Goal: Task Accomplishment & Management: Manage account settings

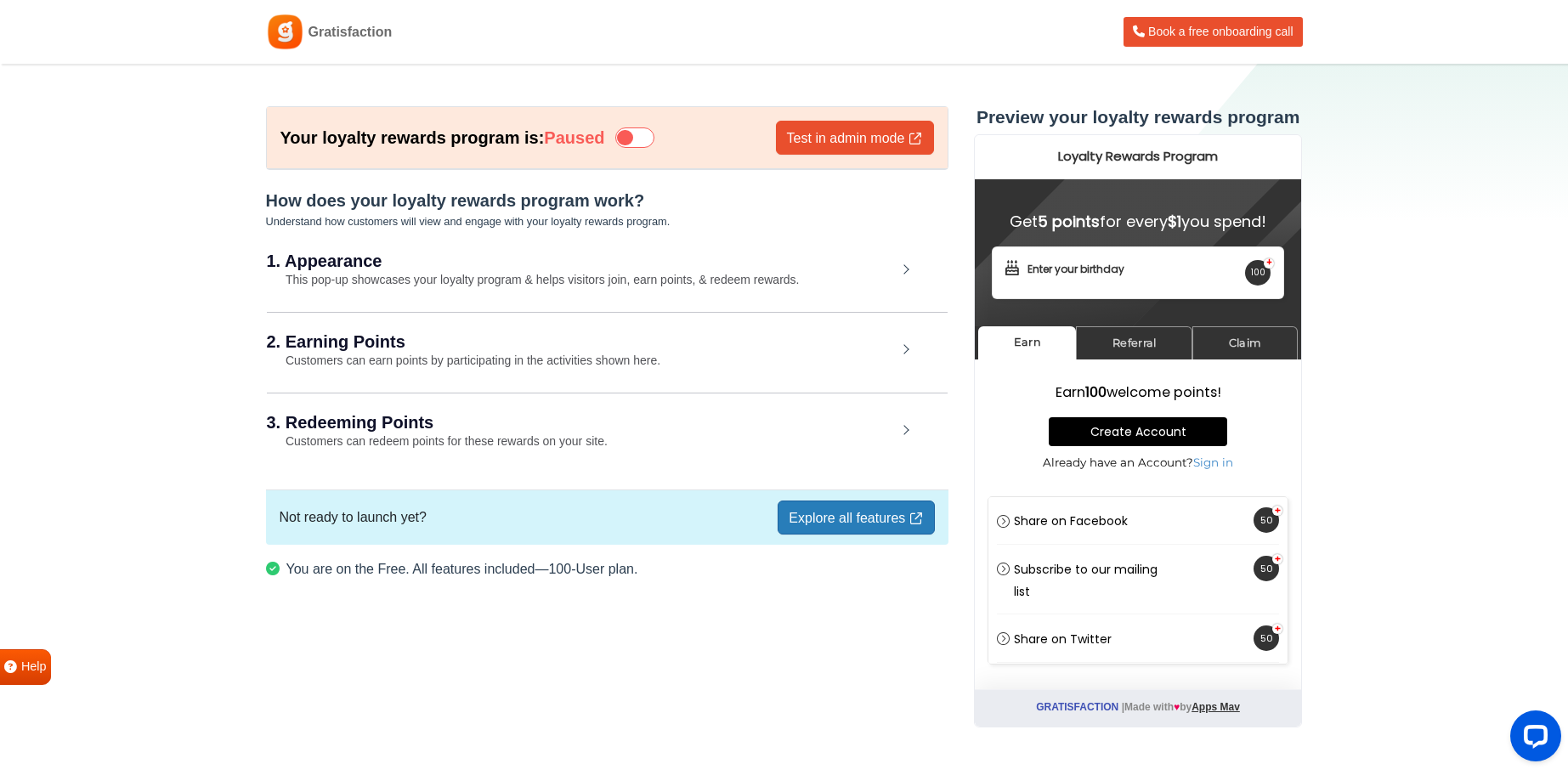
click at [351, 33] on span "Gratisfaction" at bounding box center [351, 31] width 84 height 20
click at [725, 275] on small "This pop-up showcases your loyalty program & helps visitors join, earn points, …" at bounding box center [533, 279] width 533 height 13
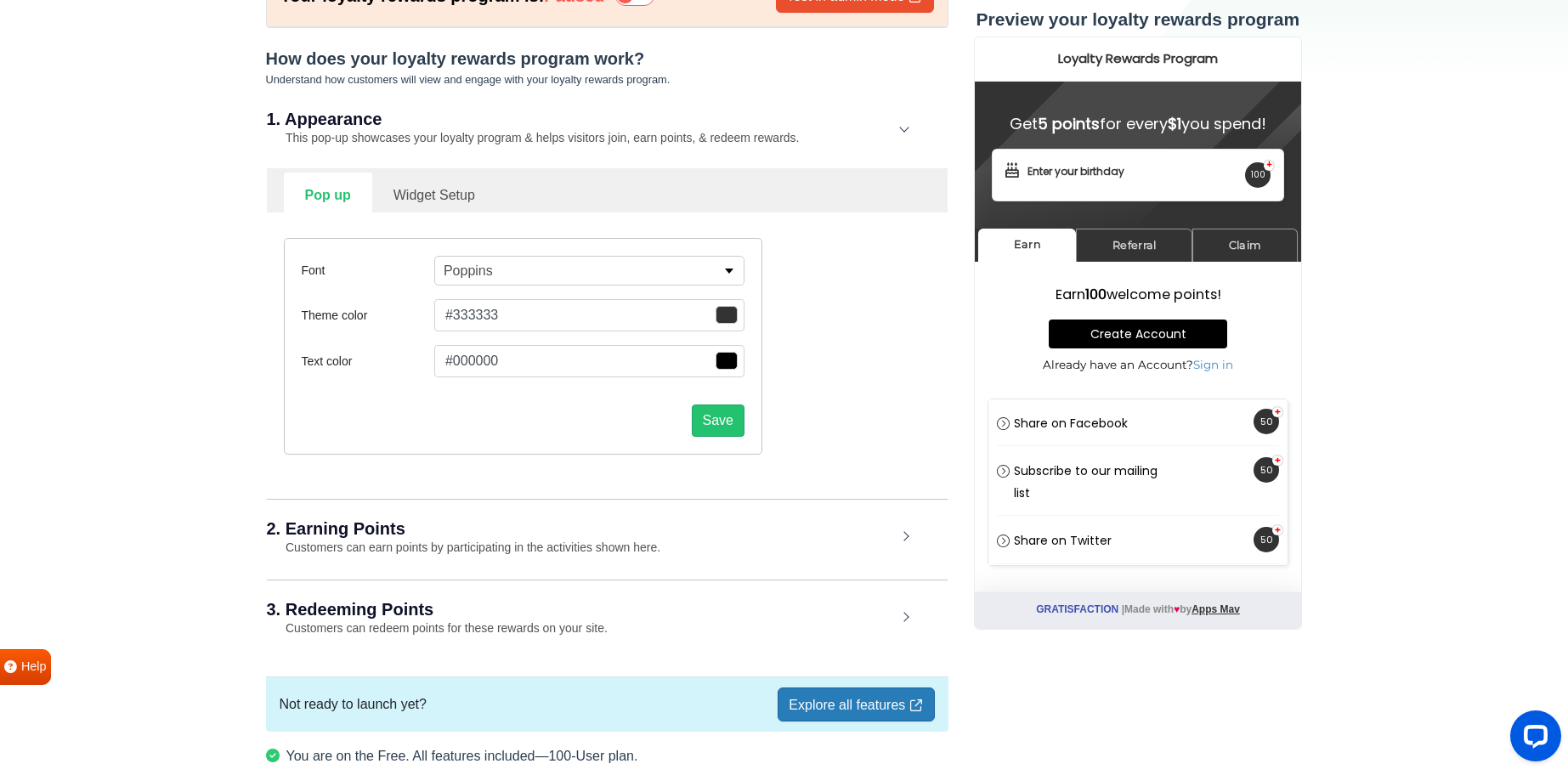
scroll to position [154, 0]
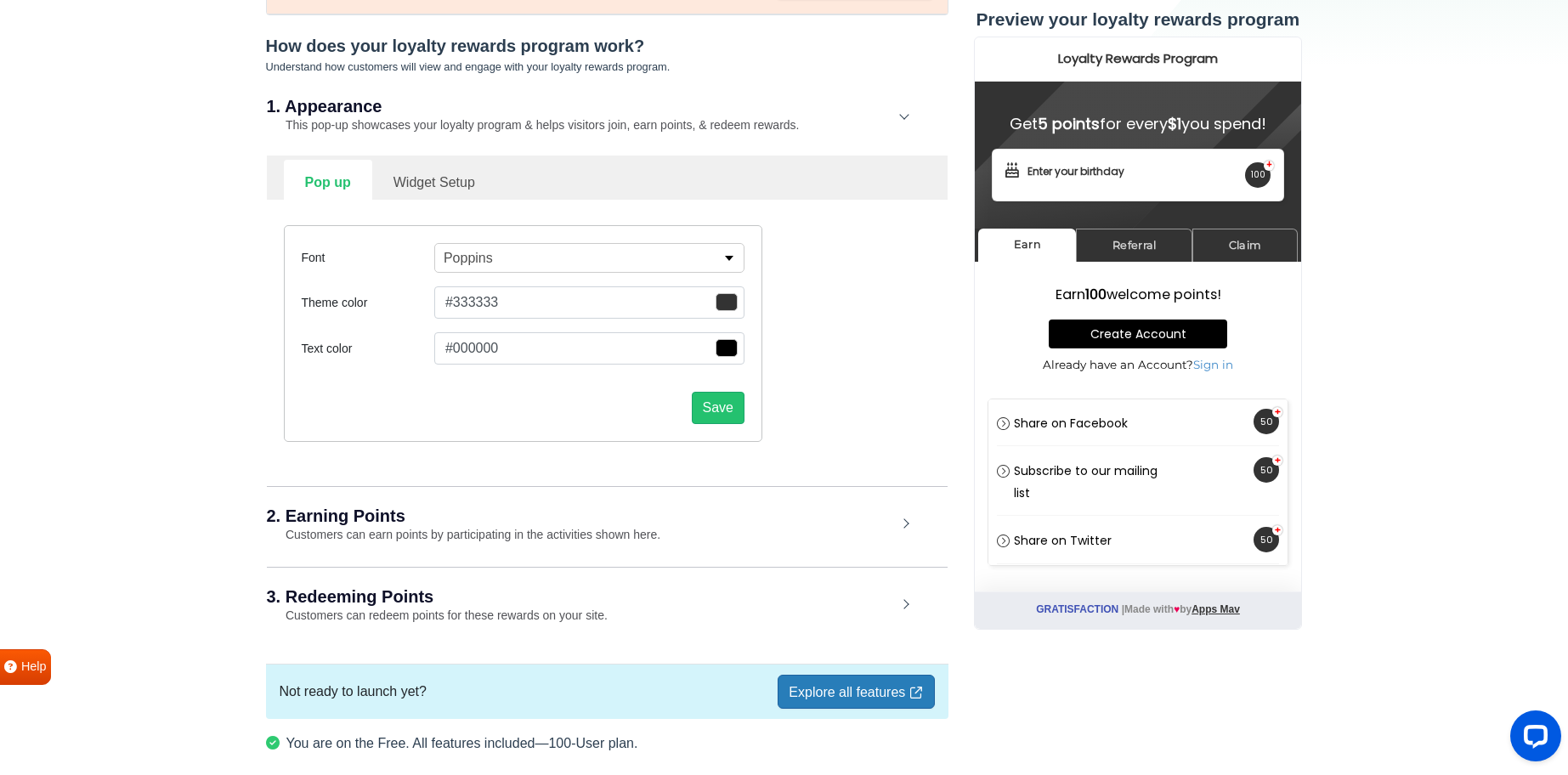
click at [595, 528] on small "Customers can earn points by participating in the activities shown here." at bounding box center [464, 535] width 395 height 13
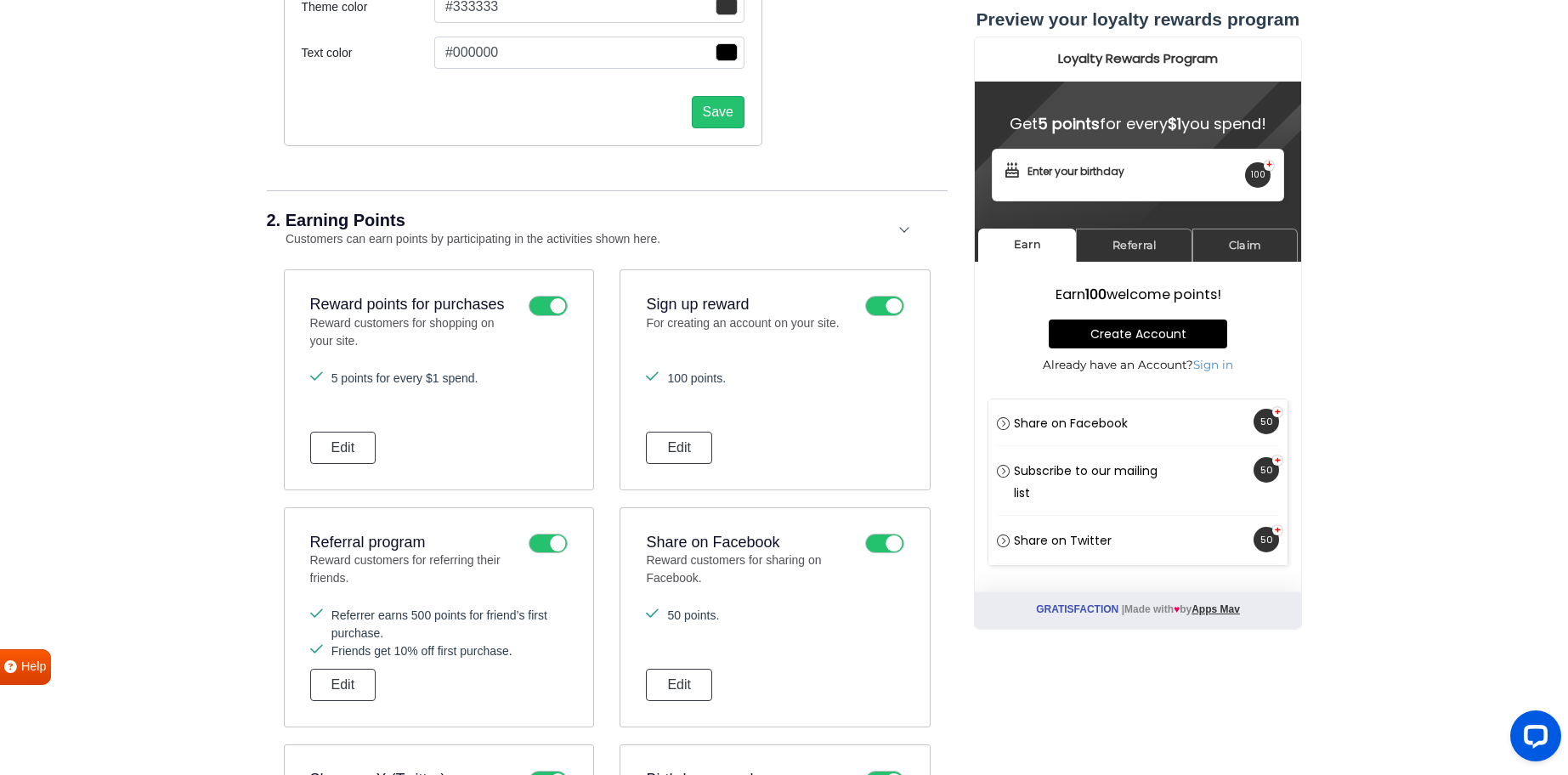
scroll to position [471, 0]
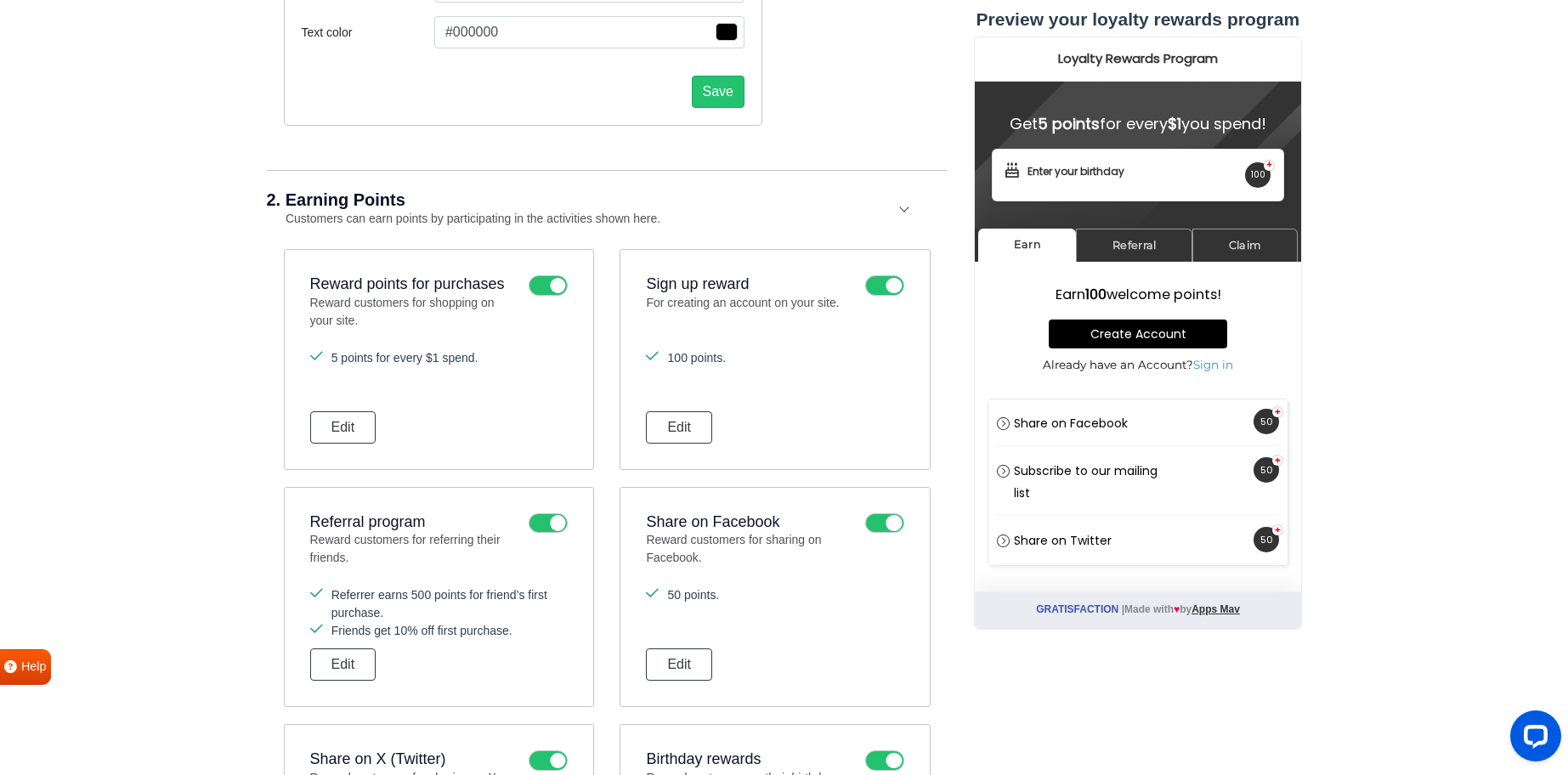
click at [551, 284] on icon at bounding box center [548, 285] width 39 height 20
click at [0, 0] on input "checkbox" at bounding box center [0, 0] width 0 height 0
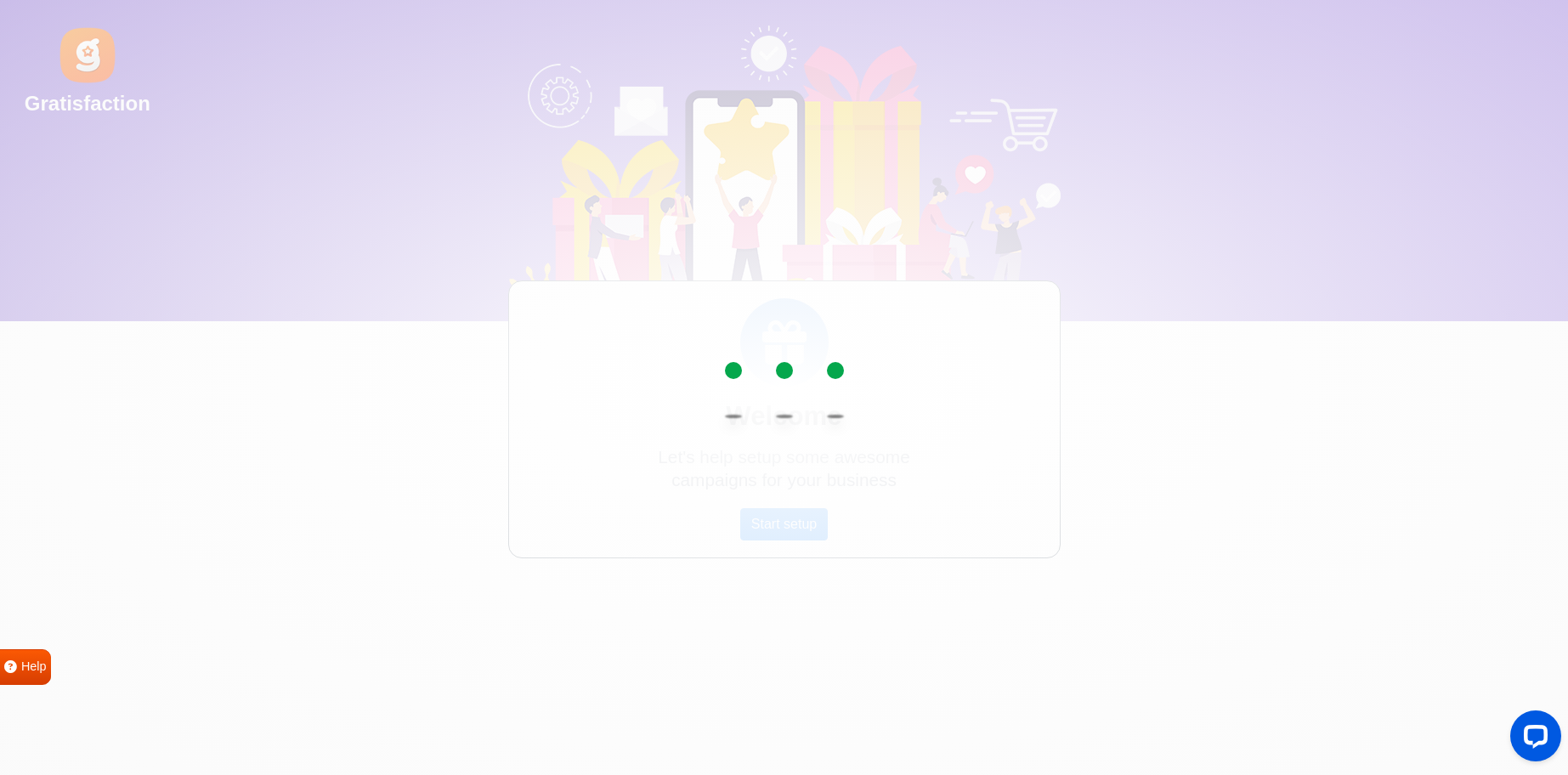
scroll to position [0, 0]
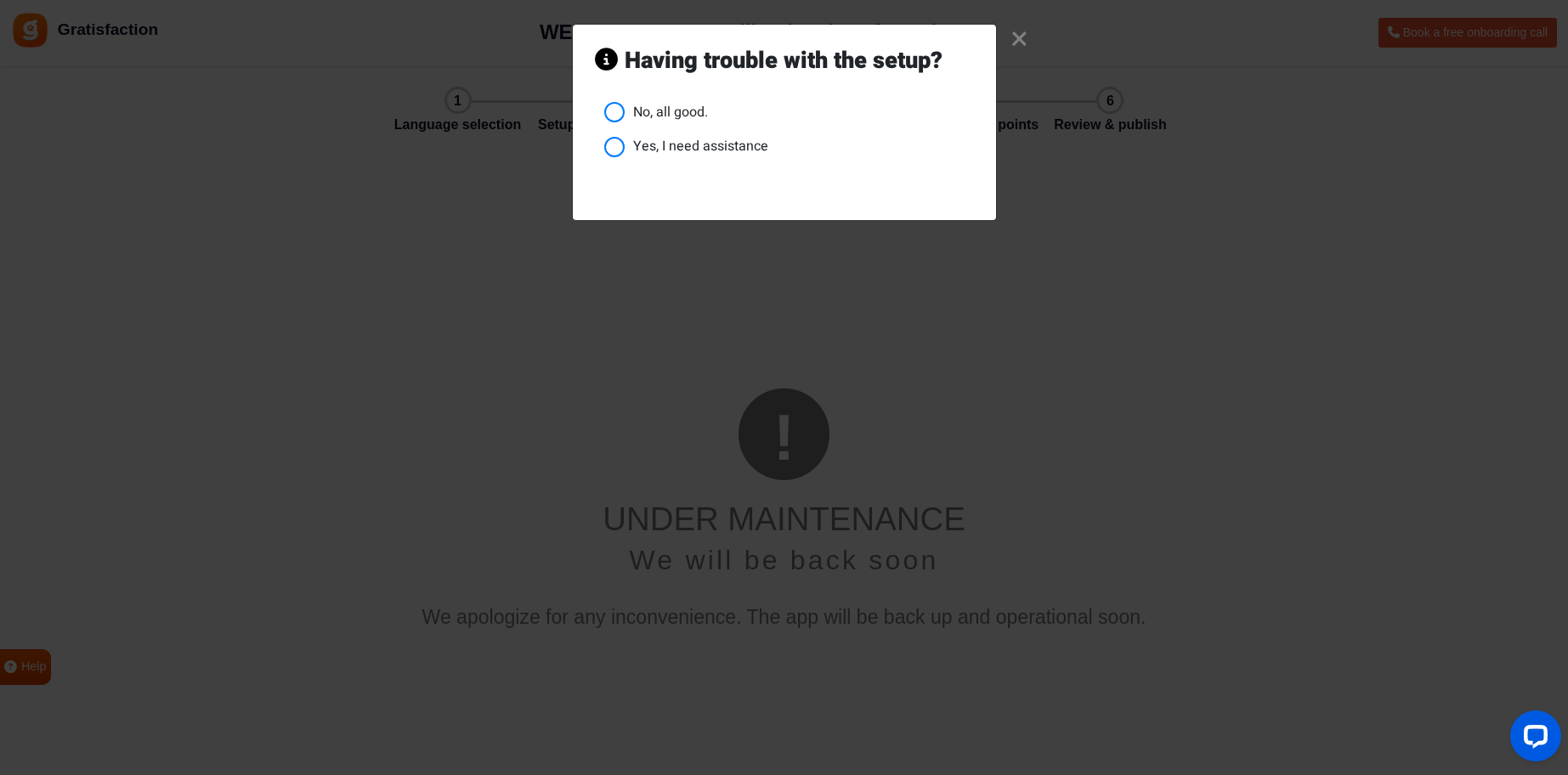
click at [618, 111] on li "No, all good." at bounding box center [789, 112] width 370 height 21
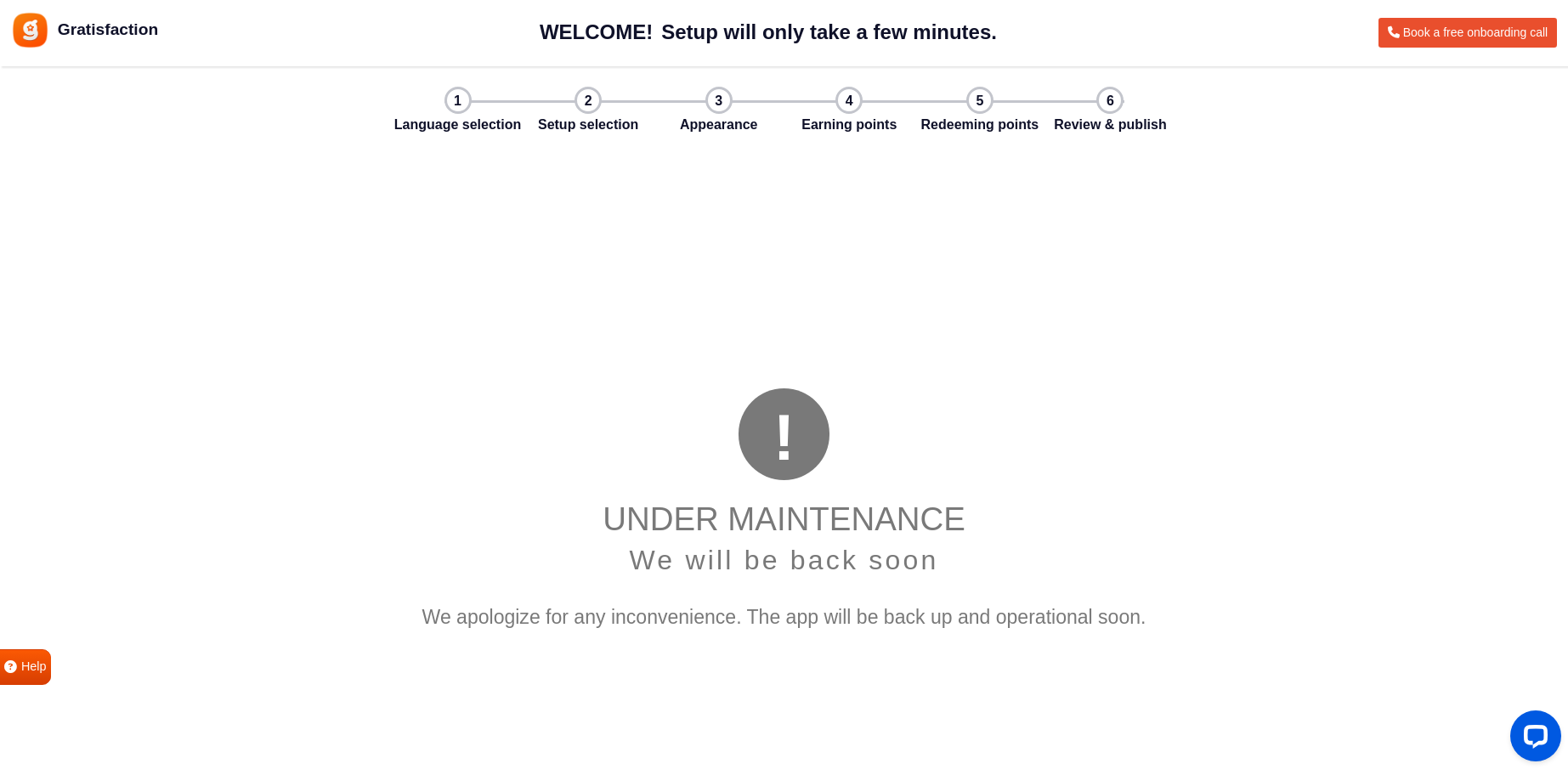
click at [465, 96] on div "Language selection Setup selection Appearance Earning points Redeeming points R…" at bounding box center [784, 112] width 680 height 50
click at [104, 22] on span "Gratisfaction" at bounding box center [108, 31] width 100 height 25
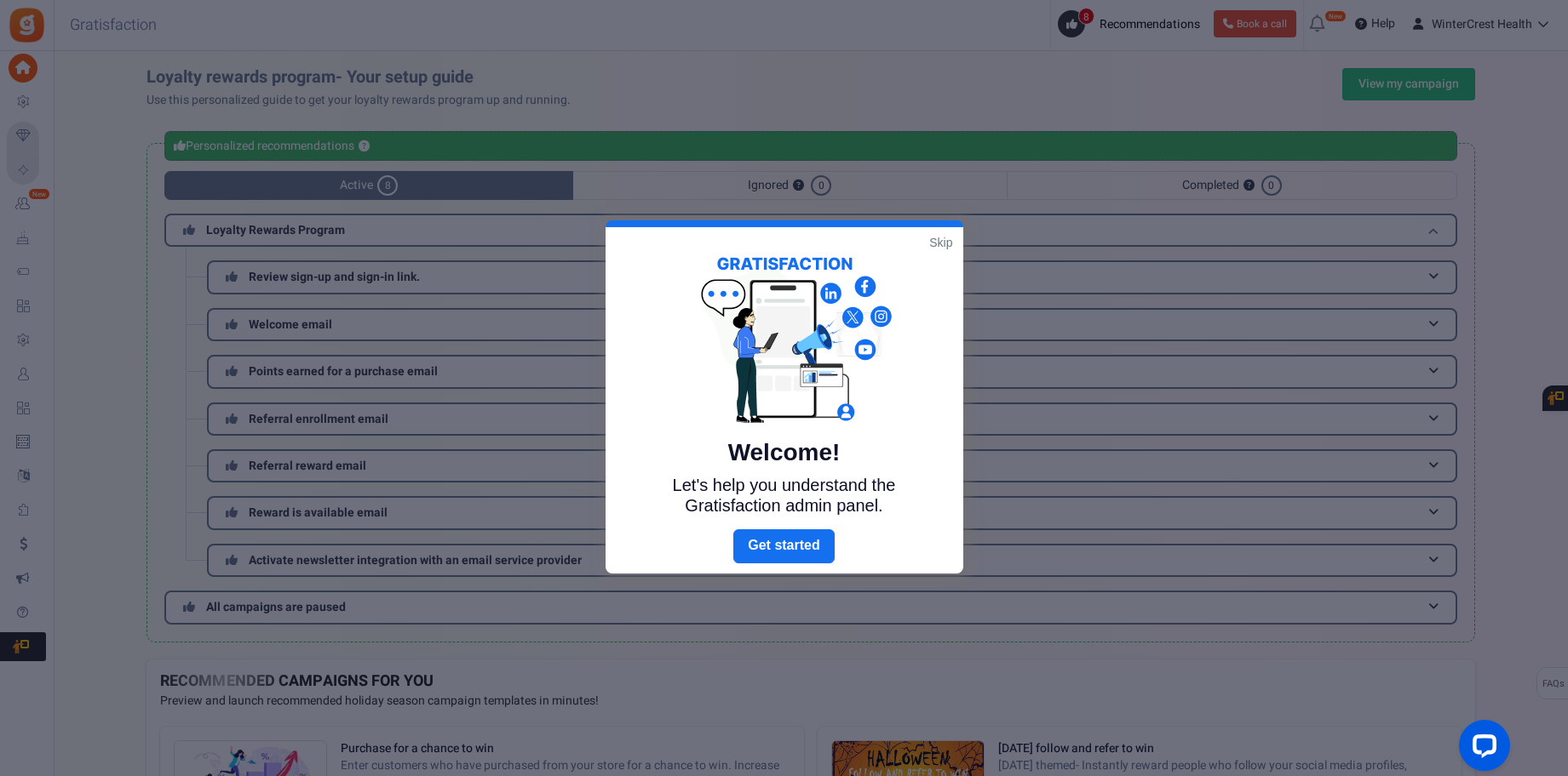
click at [941, 237] on link "Skip" at bounding box center [941, 242] width 23 height 17
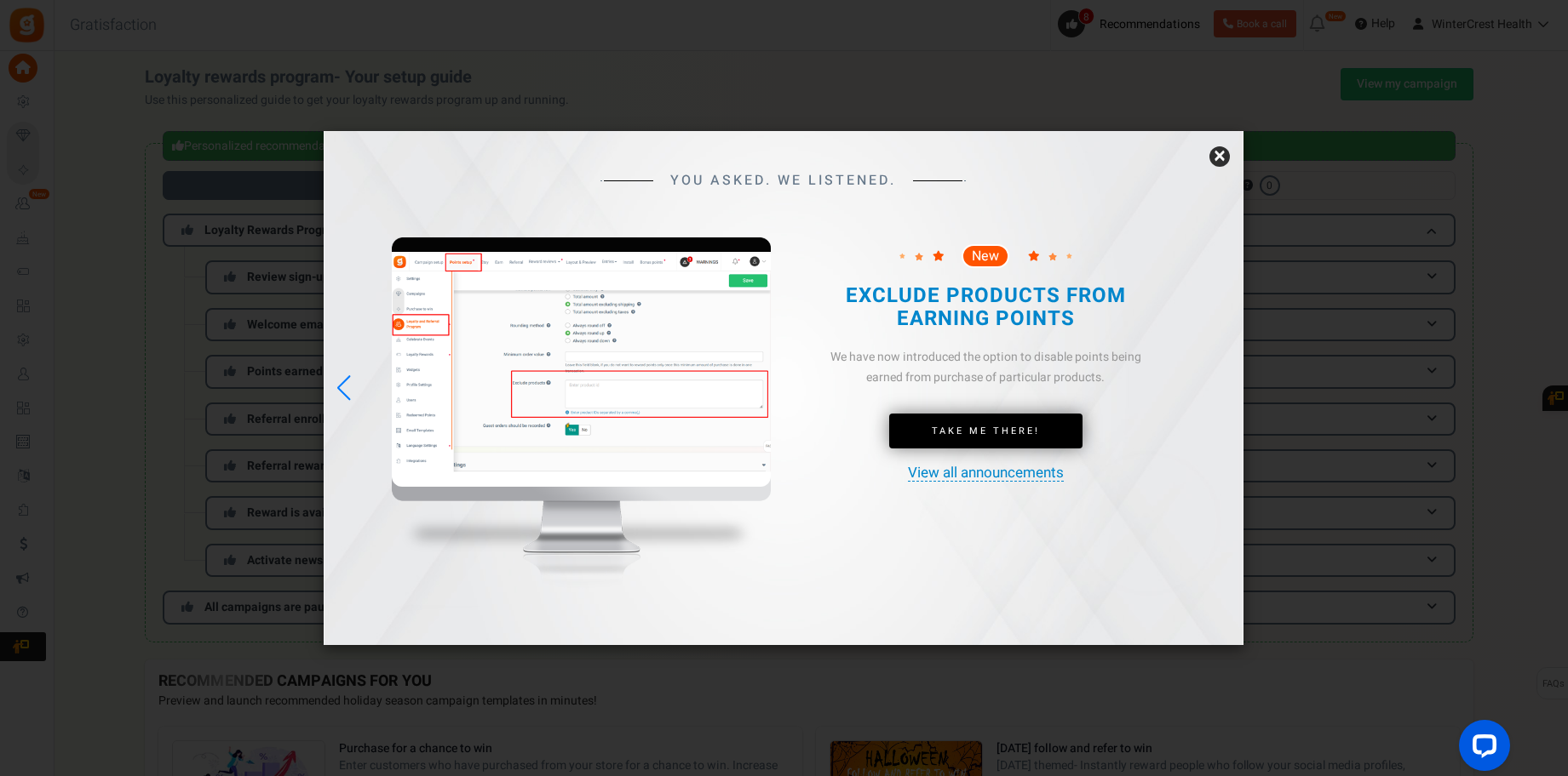
click at [1211, 154] on link "×" at bounding box center [1218, 156] width 20 height 20
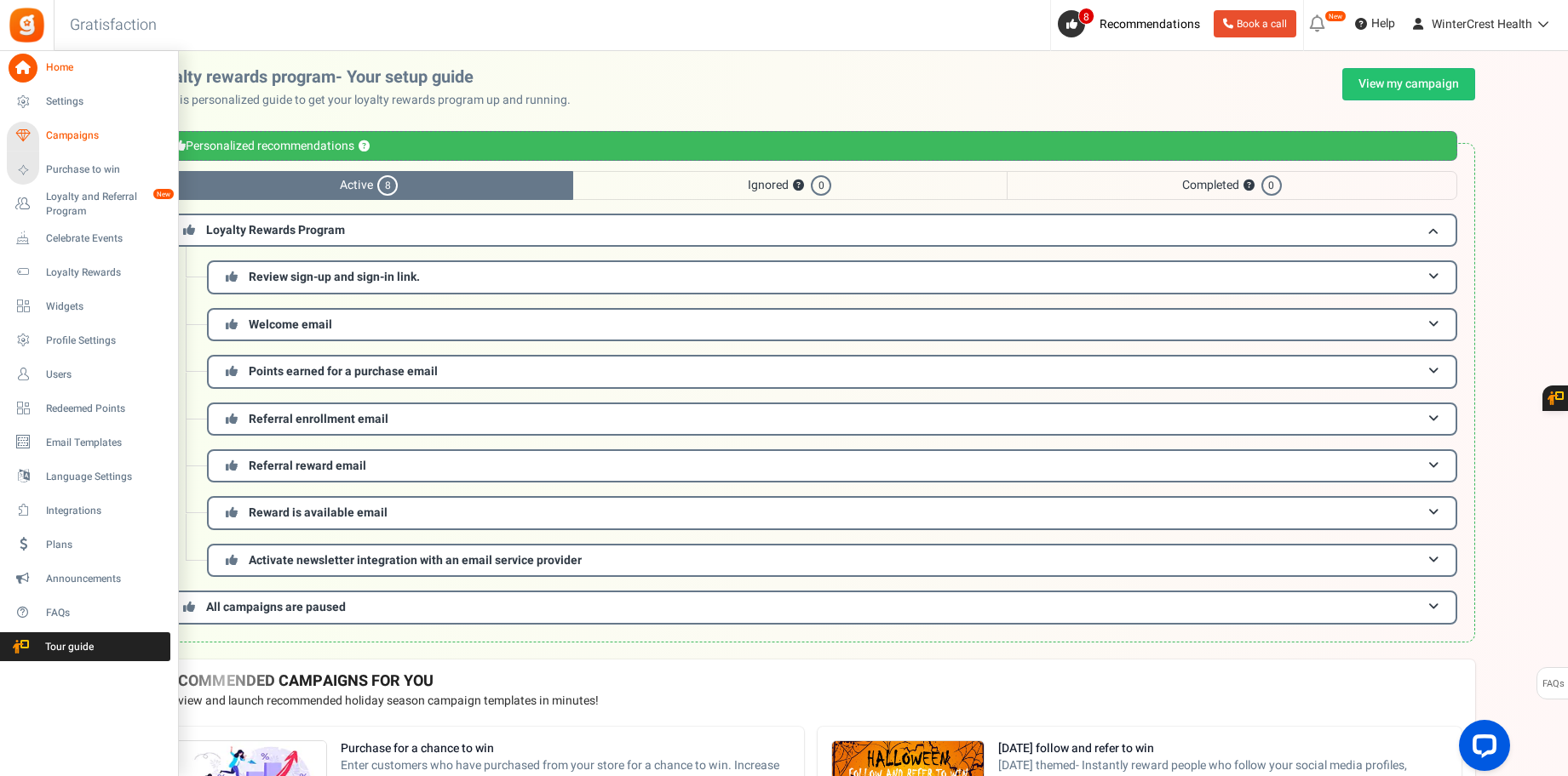
click at [76, 137] on span "Campaigns" at bounding box center [105, 136] width 119 height 14
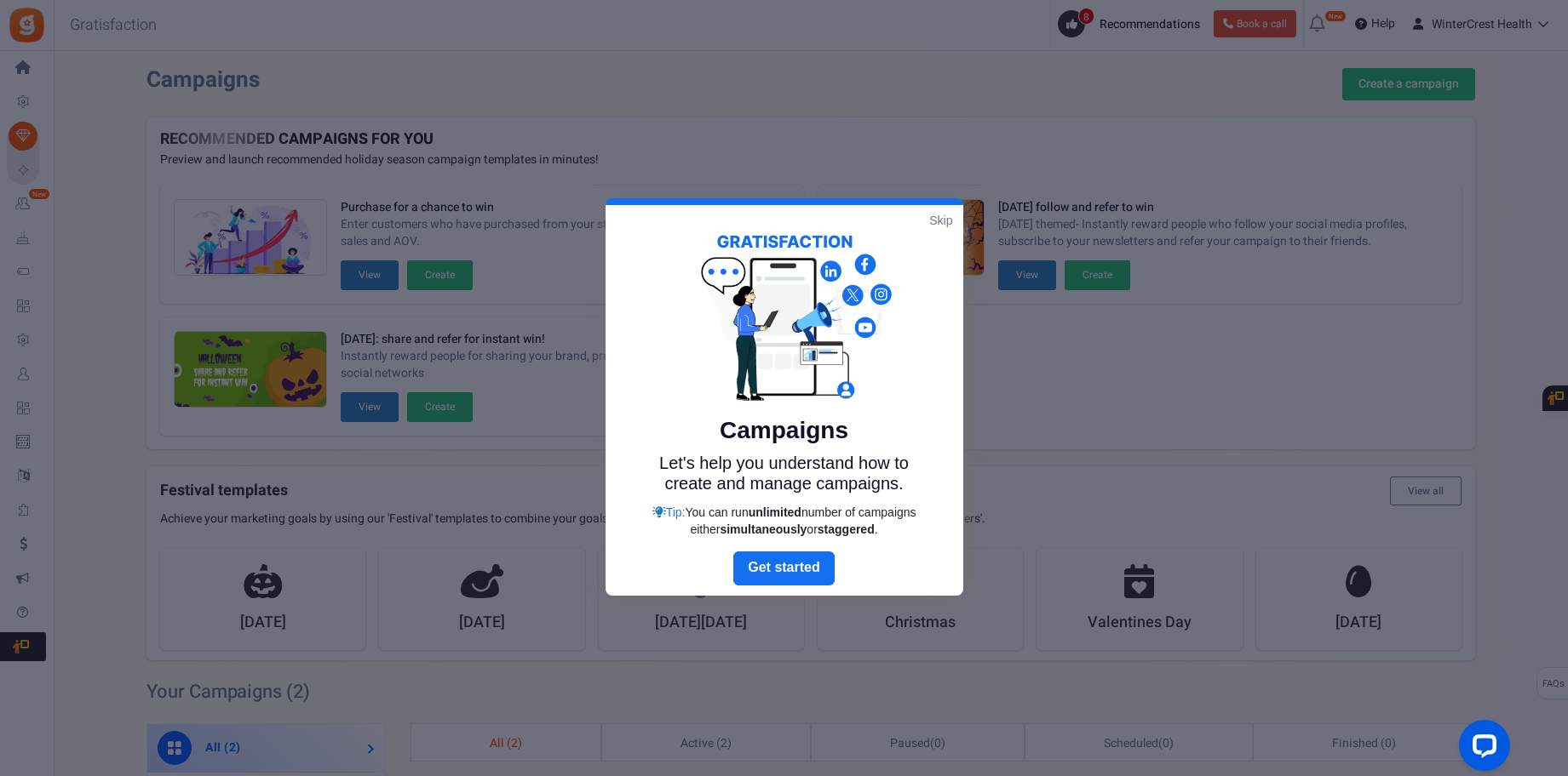
click at [936, 219] on link "Skip" at bounding box center [941, 220] width 23 height 17
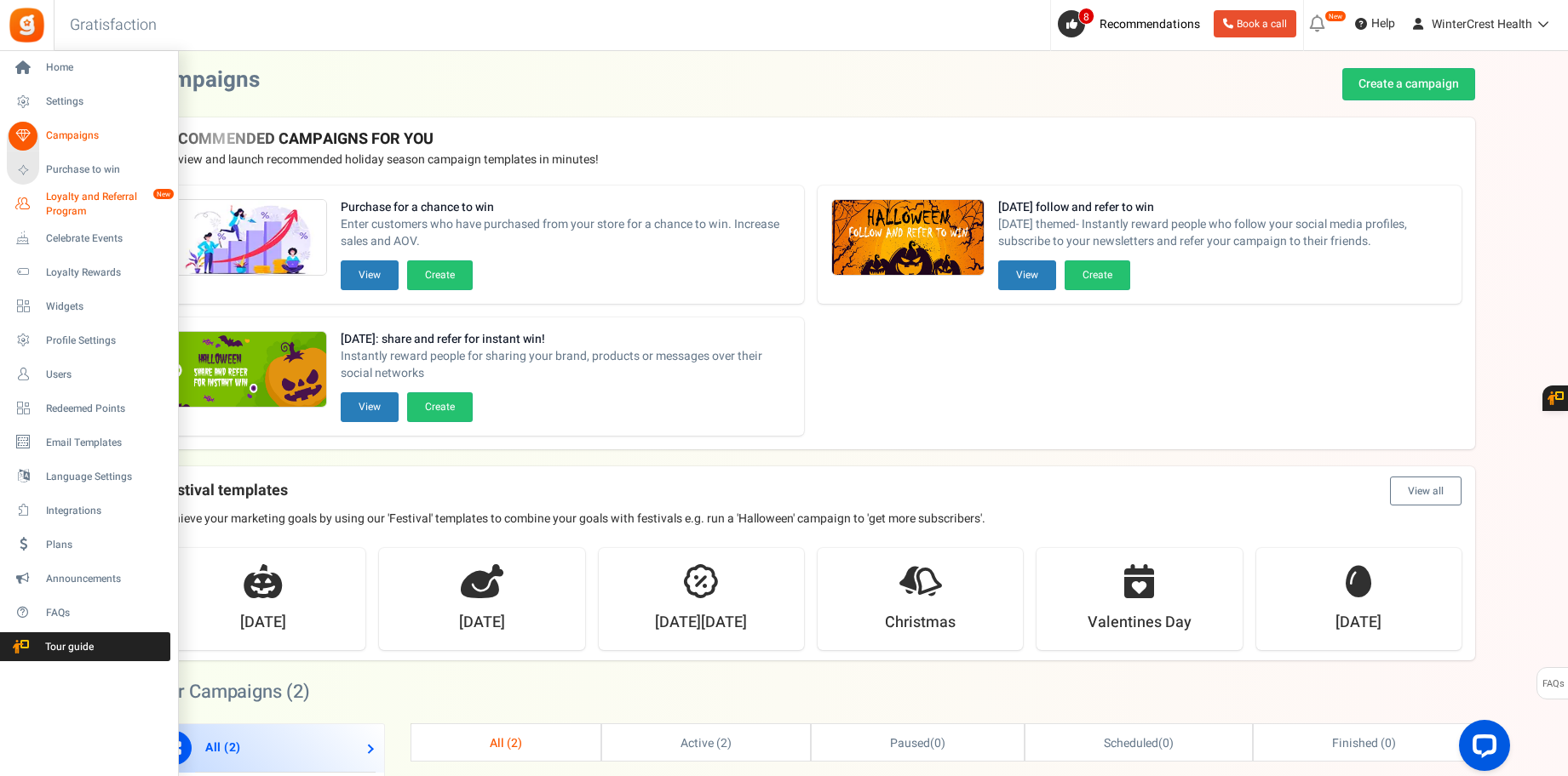
click at [94, 190] on span "Loyalty and Referral Program" at bounding box center [108, 204] width 124 height 29
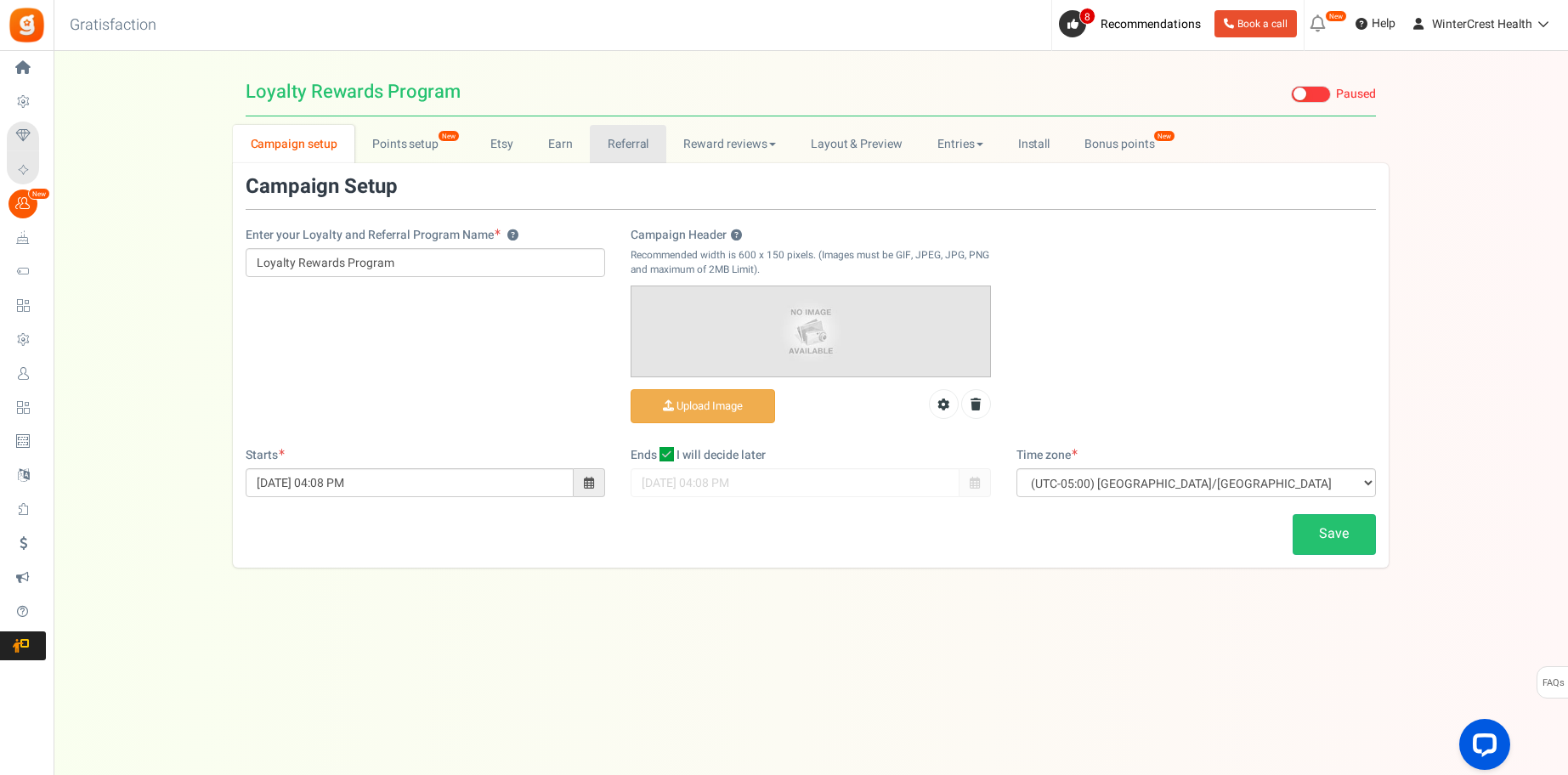
click at [606, 139] on link "Referral" at bounding box center [628, 144] width 76 height 38
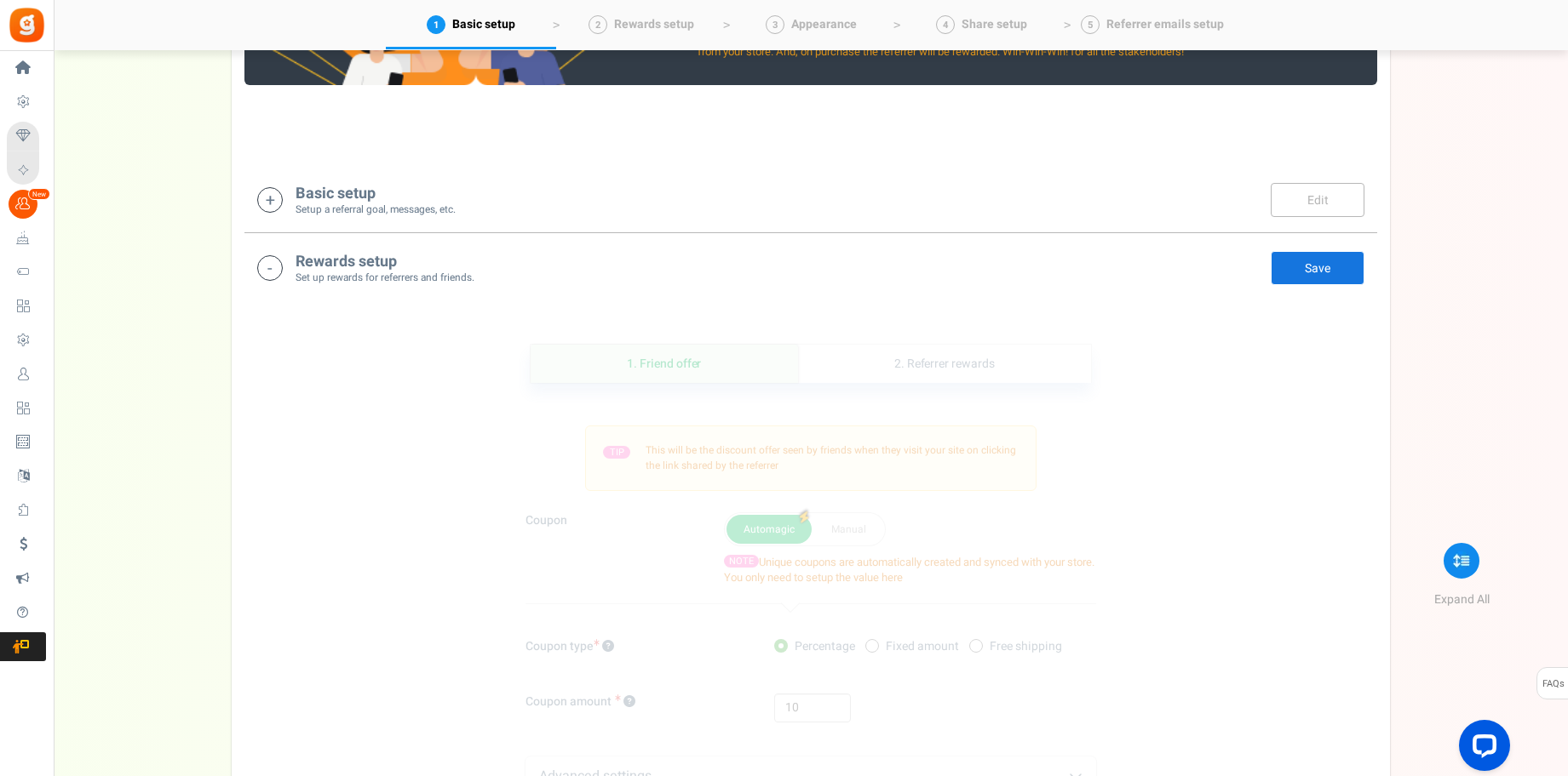
scroll to position [244, 0]
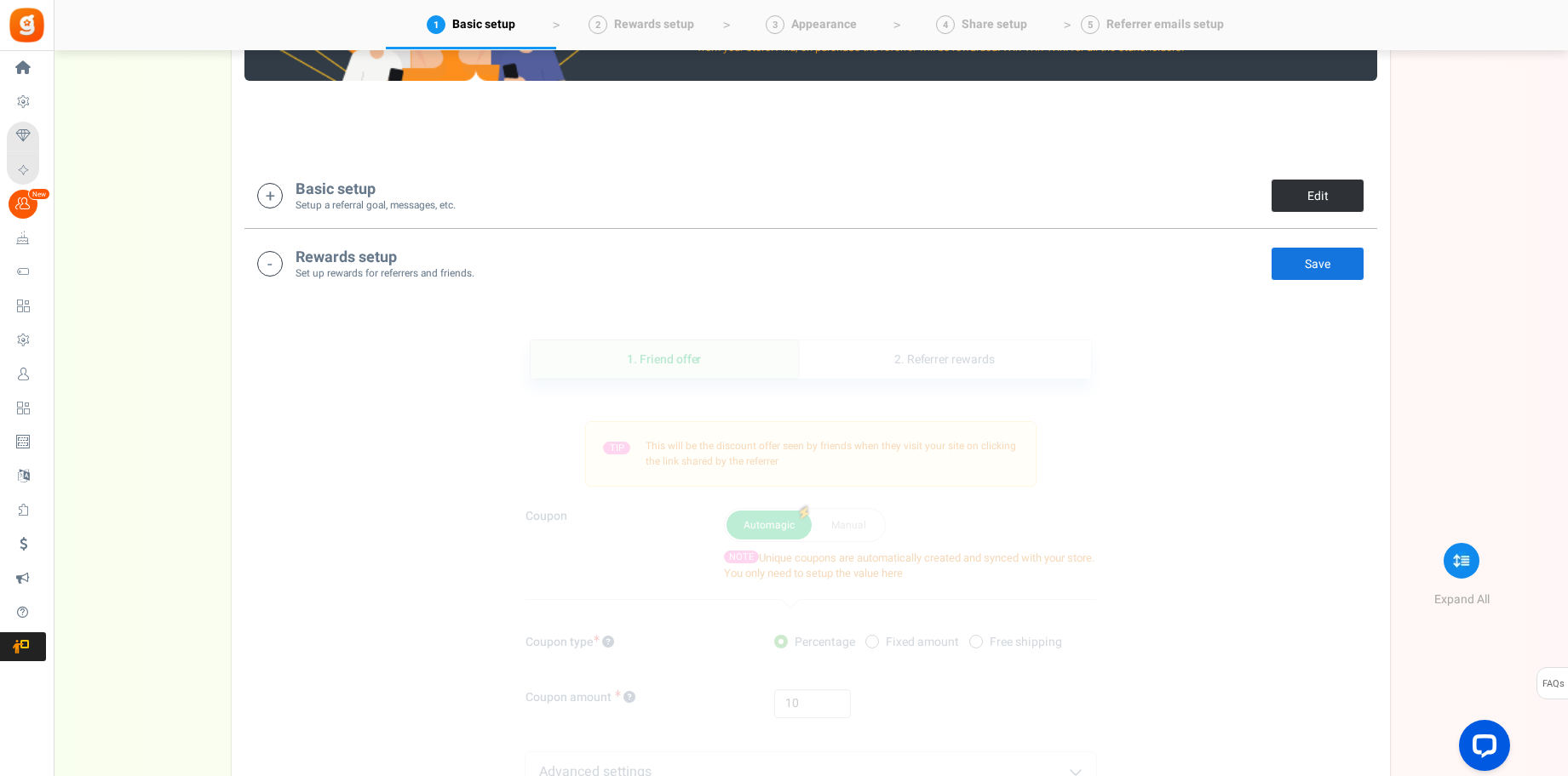
click at [1321, 198] on link "Edit" at bounding box center [1317, 196] width 94 height 34
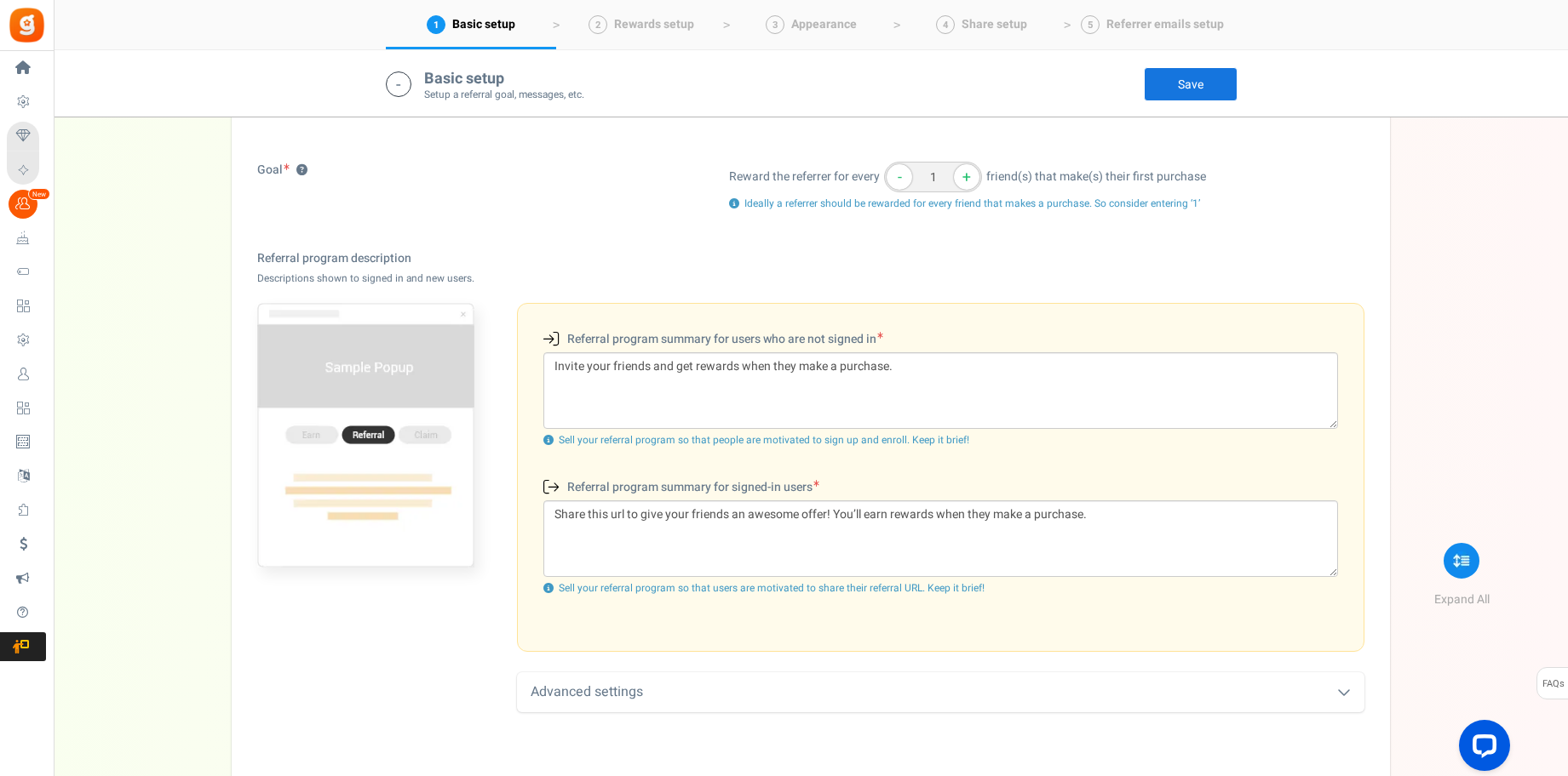
scroll to position [356, 0]
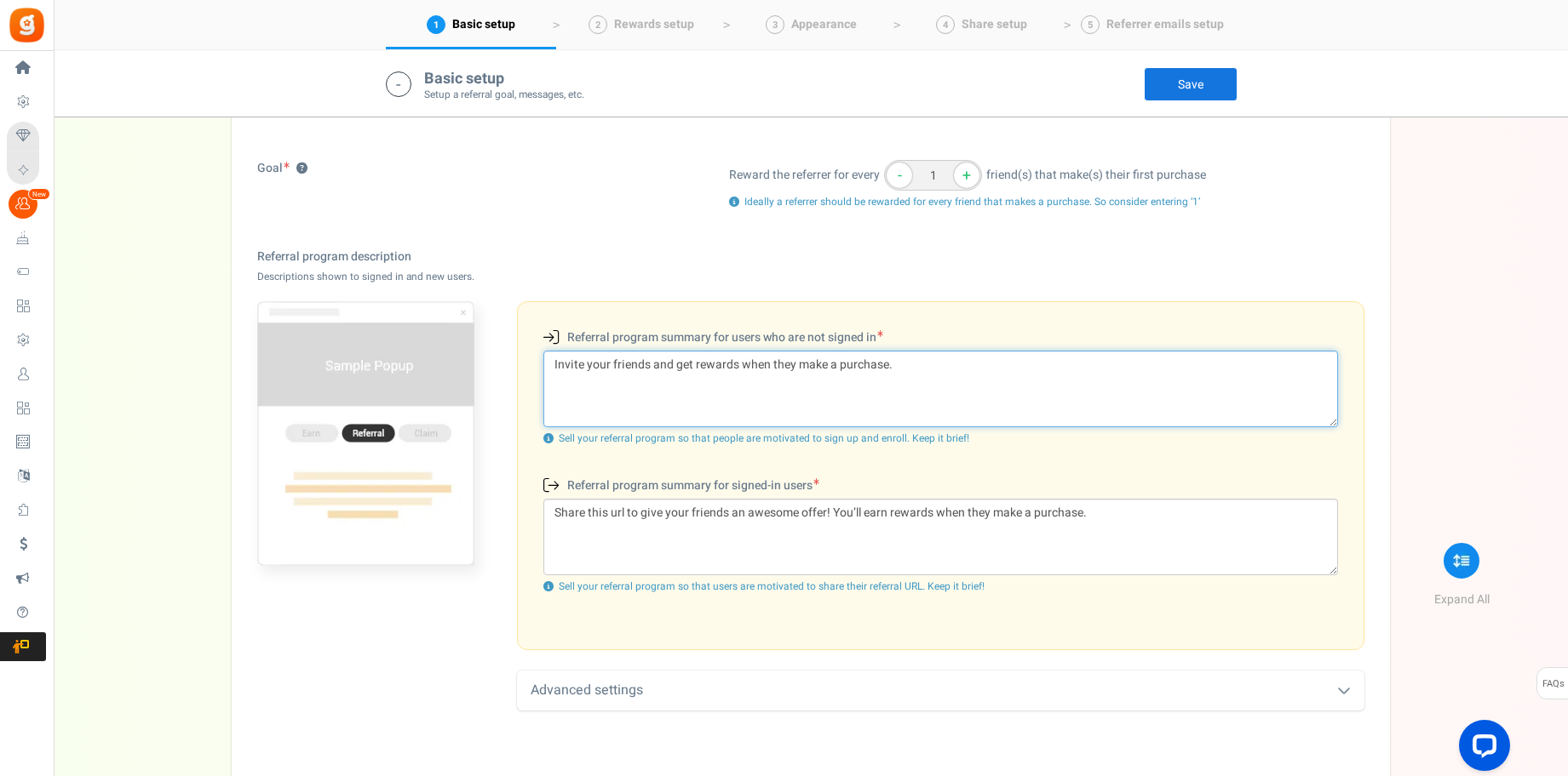
click at [791, 381] on textarea "Invite your friends and get rewards when they make a purchase." at bounding box center [941, 388] width 795 height 76
paste textarea "Give 10%, Get 10% Share the relief you love. [PERSON_NAME] Rewards to give frie…"
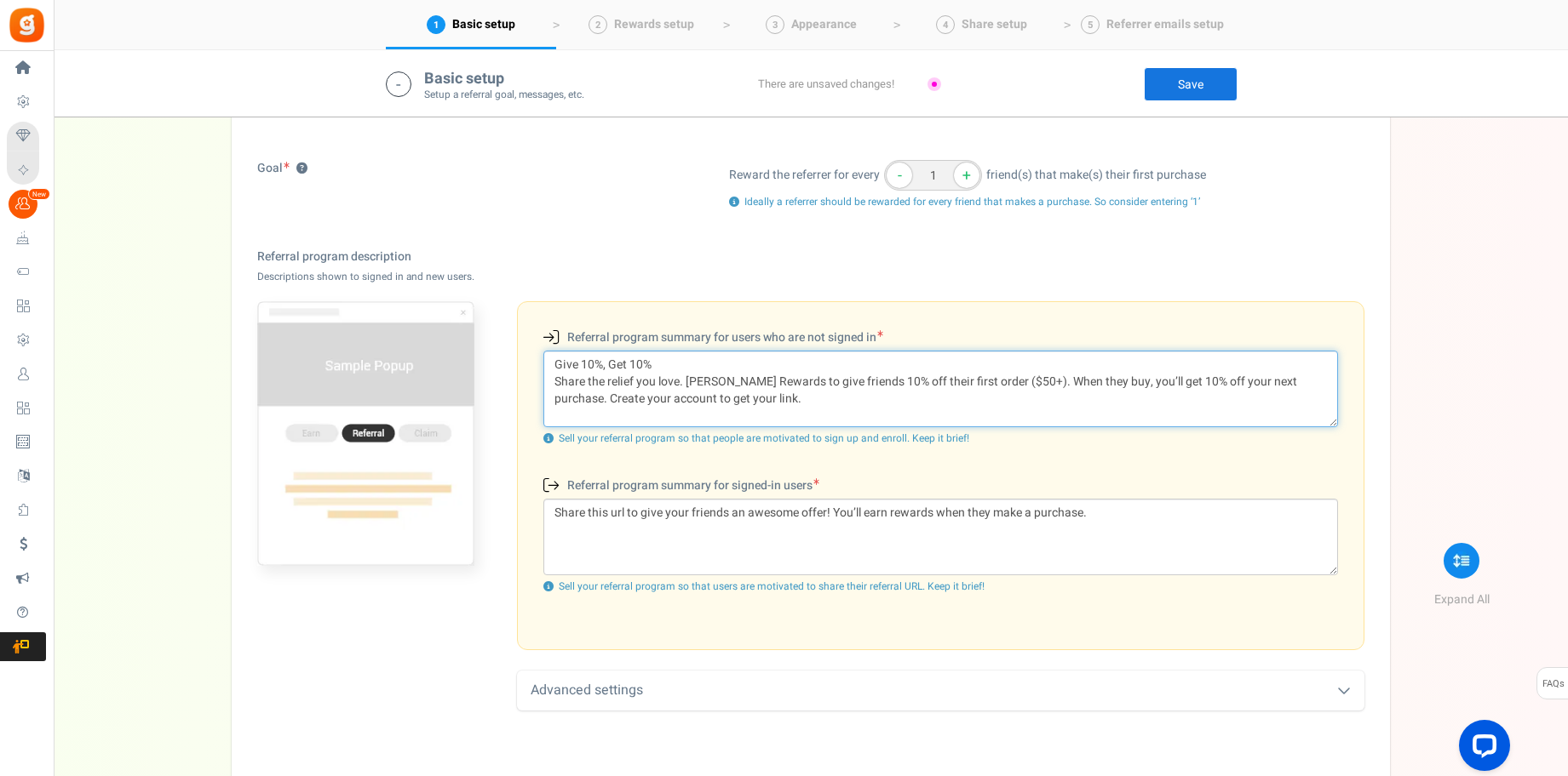
drag, startPoint x: 1061, startPoint y: 380, endPoint x: 1029, endPoint y: 380, distance: 32.0
click at [1029, 380] on textarea "Give 10%, Get 10% Share the relief you love. [PERSON_NAME] Rewards to give frie…" at bounding box center [941, 388] width 795 height 76
type textarea "Give 10%, Get 10% Share the relief you love. [PERSON_NAME] Rewards to give frie…"
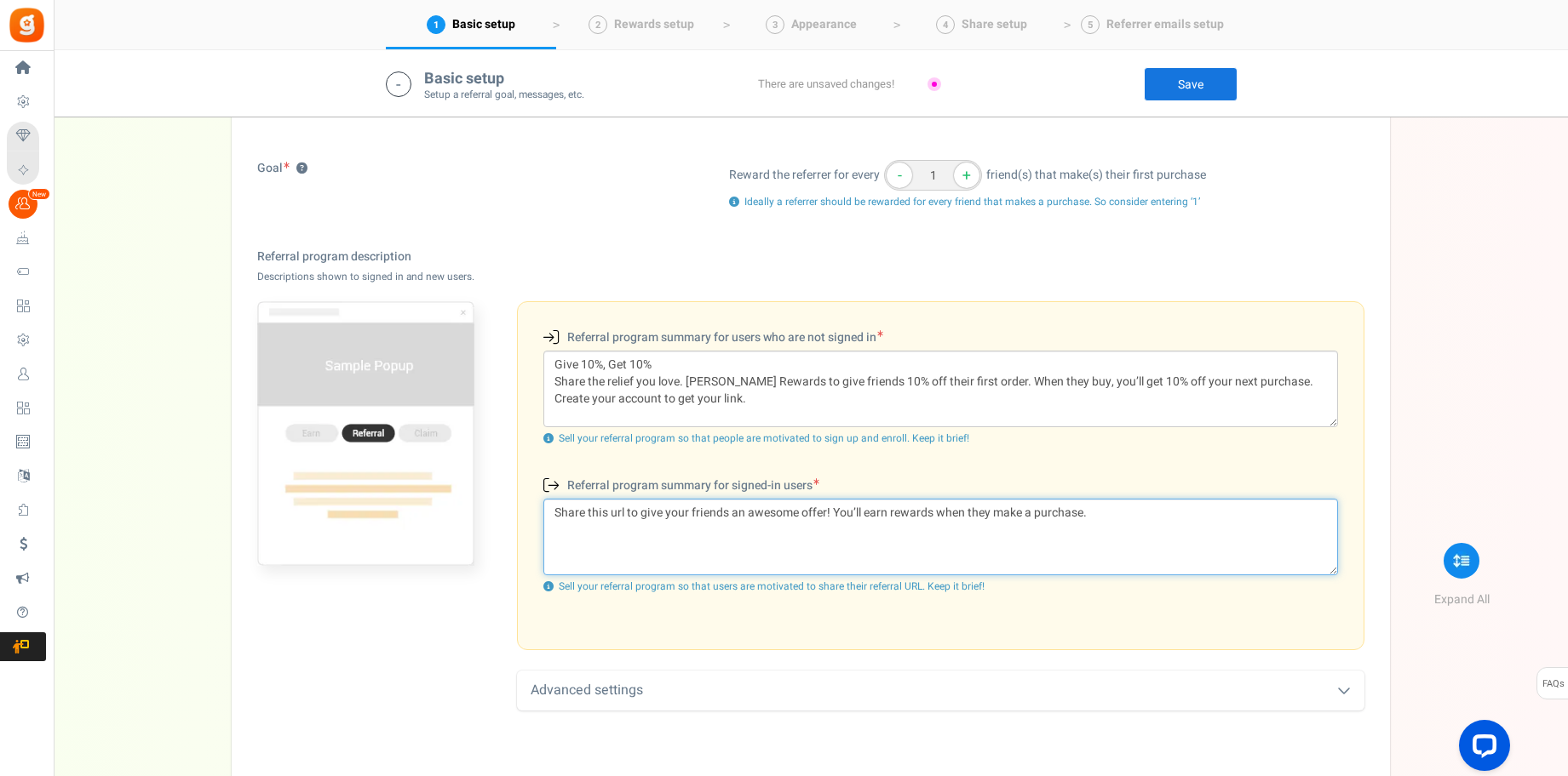
click at [761, 513] on textarea "Share this url to give your friends an awesome offer! You’ll earn rewards when …" at bounding box center [941, 537] width 795 height 76
paste textarea "Give friends 10% off their first WinterCrest order ($50+). After they purchase,…"
drag, startPoint x: 843, startPoint y: 506, endPoint x: 816, endPoint y: 504, distance: 27.1
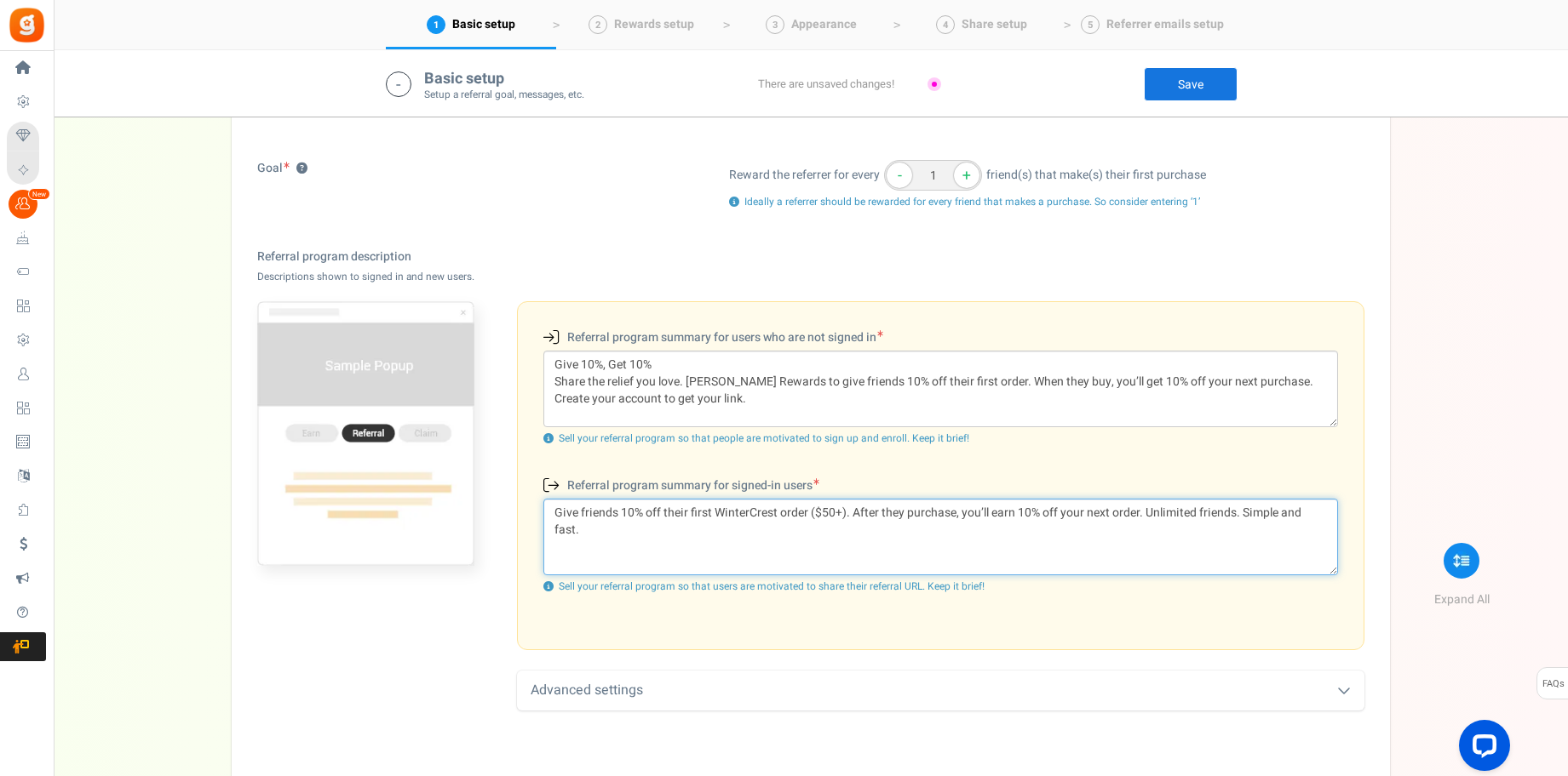
click at [806, 504] on textarea "Give friends 10% off their first WinterCrest order ($50+). After they purchase,…" at bounding box center [941, 537] width 795 height 76
click at [1304, 526] on textarea "Give friends 10% off their first WinterCrest order. After they purchase, you’ll…" at bounding box center [941, 537] width 795 height 76
type textarea "Give friends 10% off their first WinterCrest order. After they purchase, you’ll…"
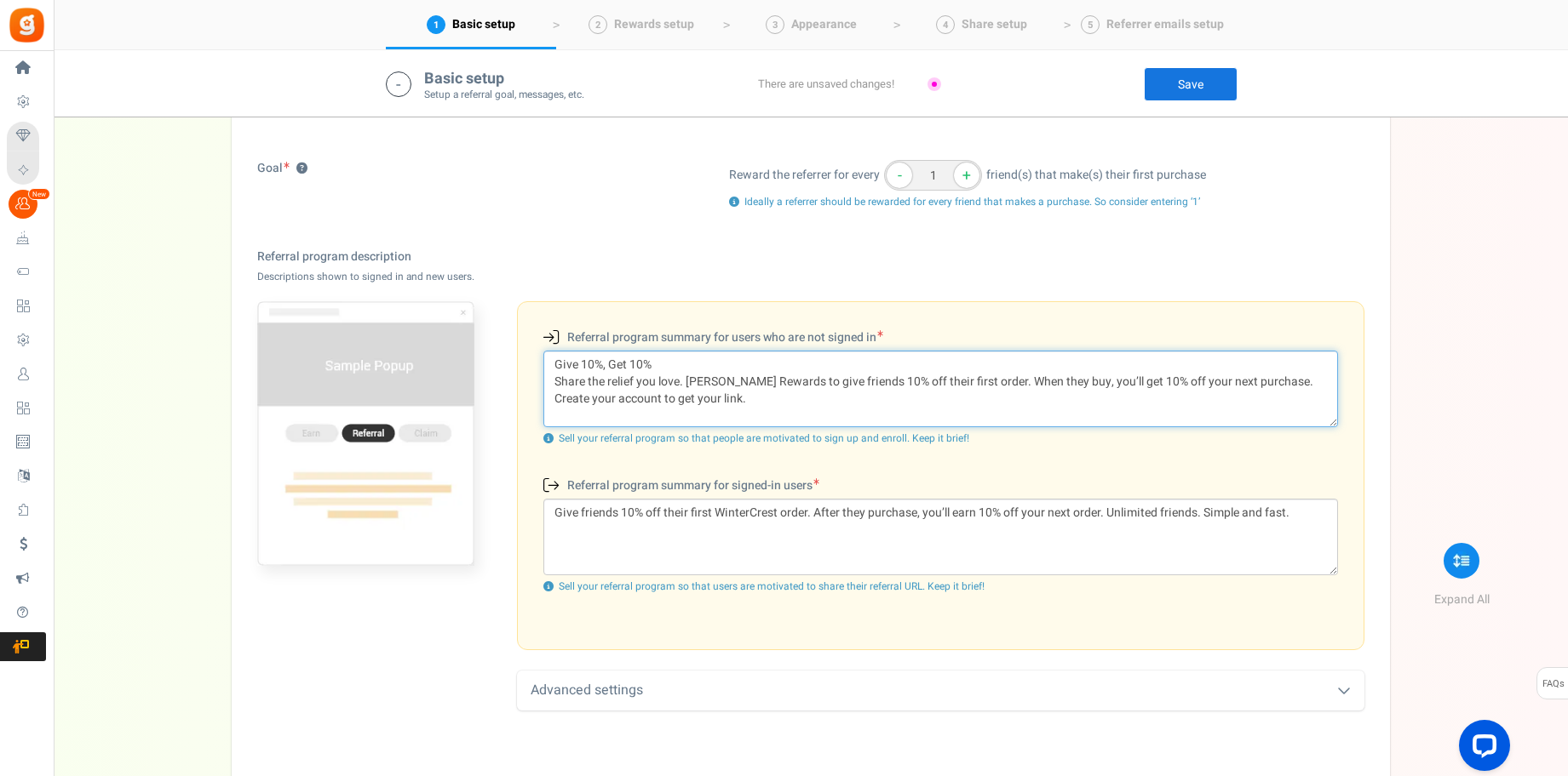
click at [702, 363] on textarea "Give 10%, Get 10% Share the relief you love. [PERSON_NAME] Rewards to give frie…" at bounding box center [941, 388] width 795 height 76
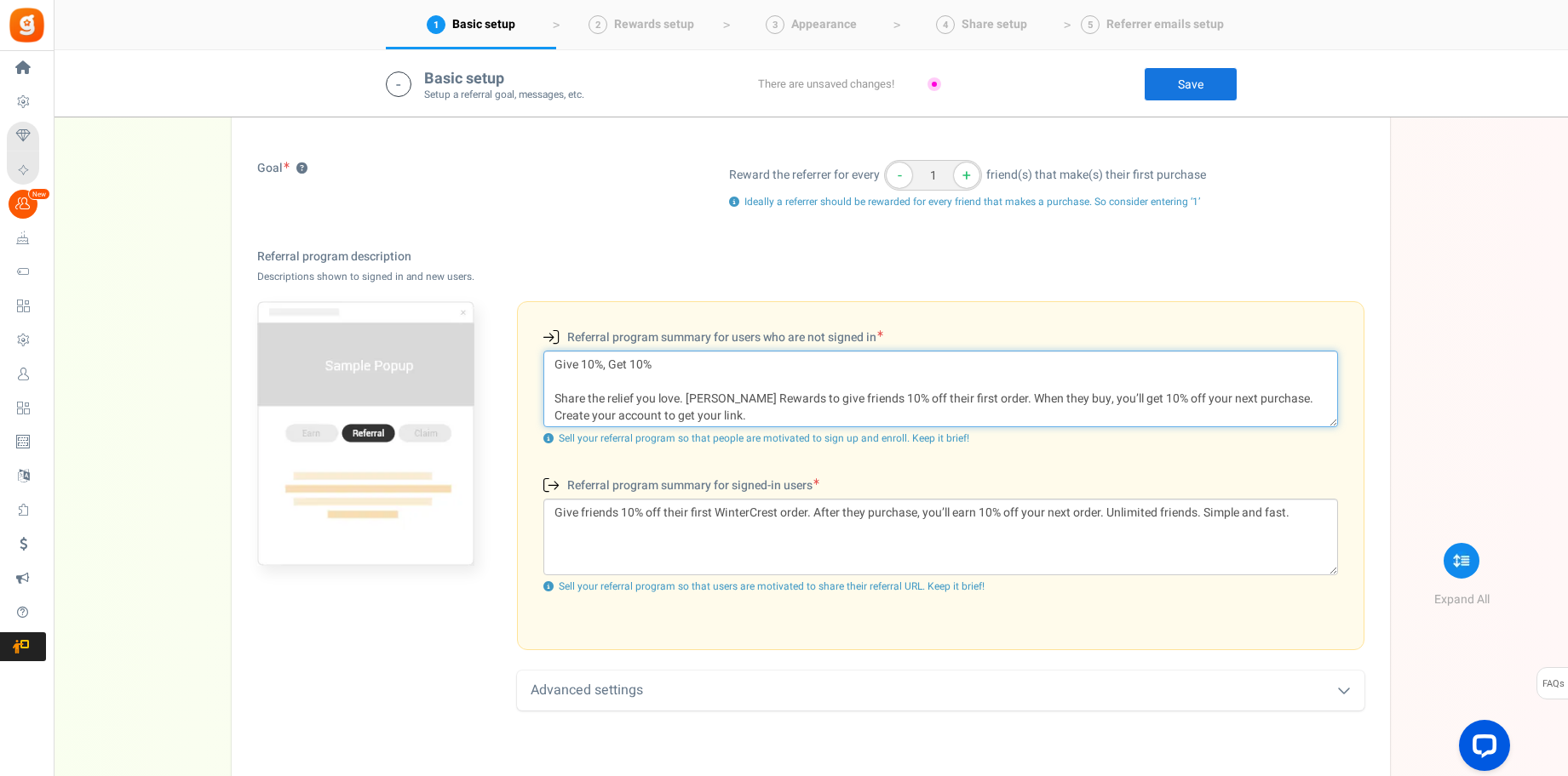
type textarea "Give 10%, Get 10% Share the relief you love. [PERSON_NAME] Rewards to give frie…"
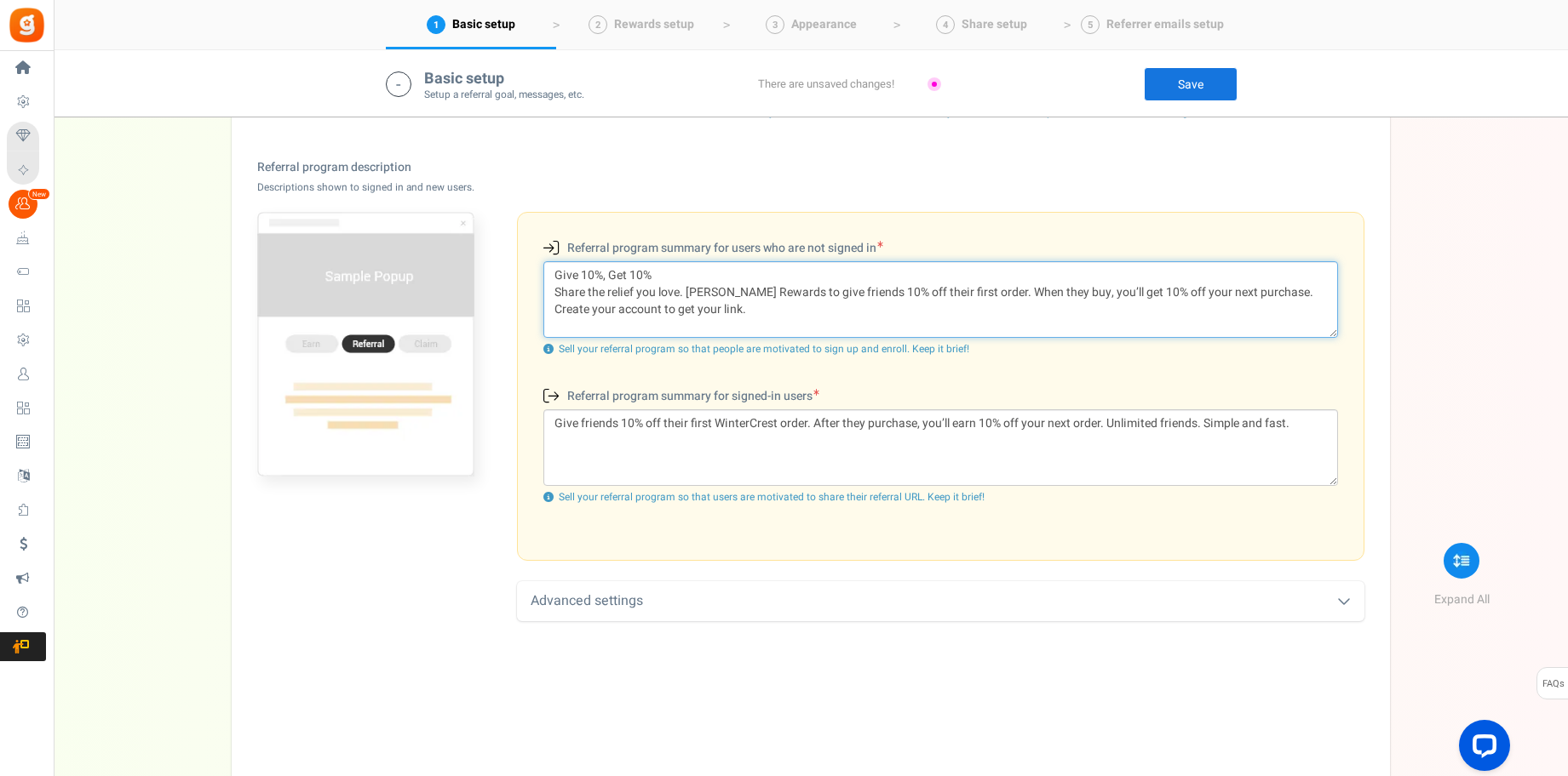
scroll to position [428, 0]
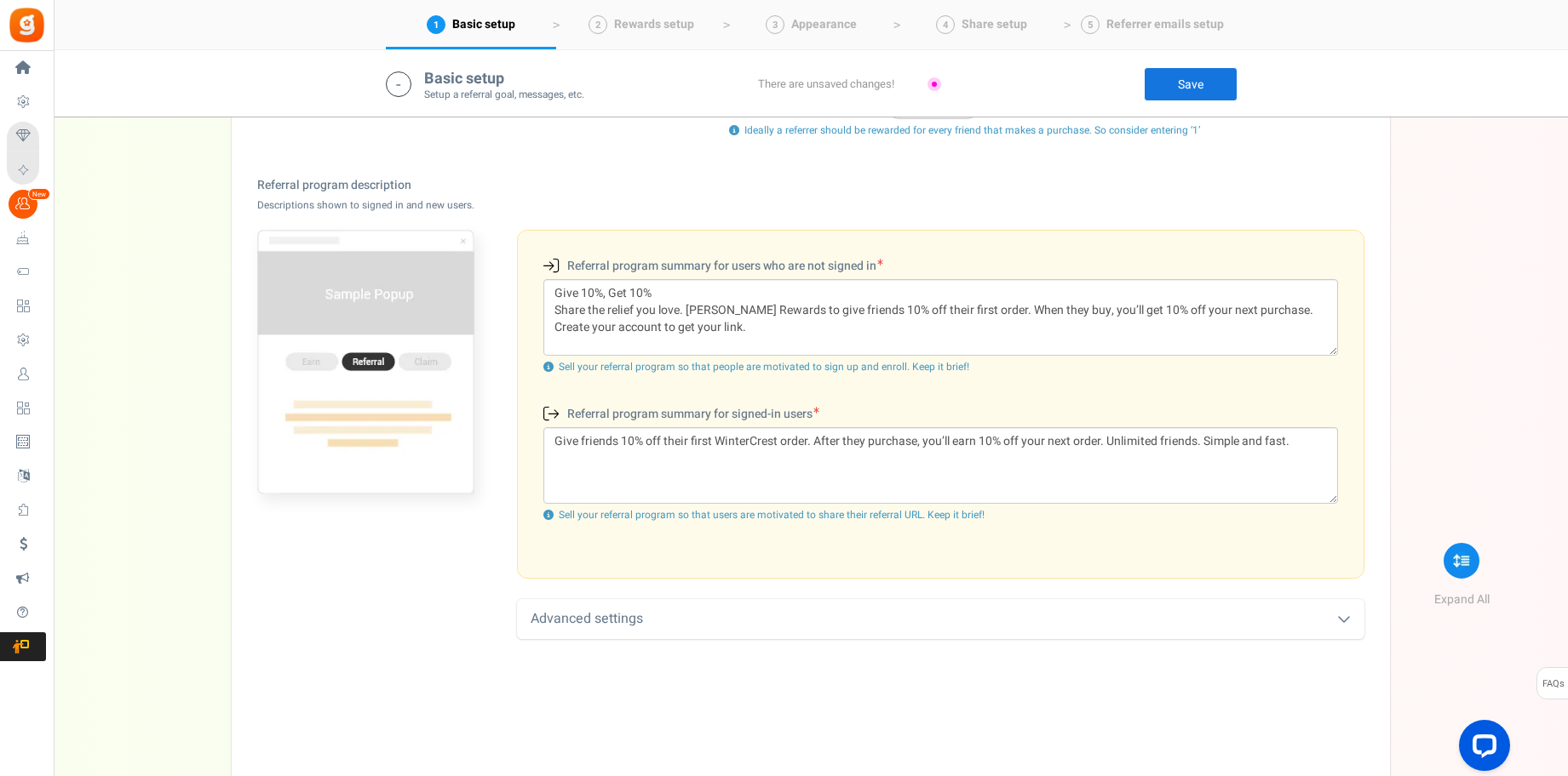
click at [623, 624] on div "Advanced settings" at bounding box center [940, 619] width 847 height 40
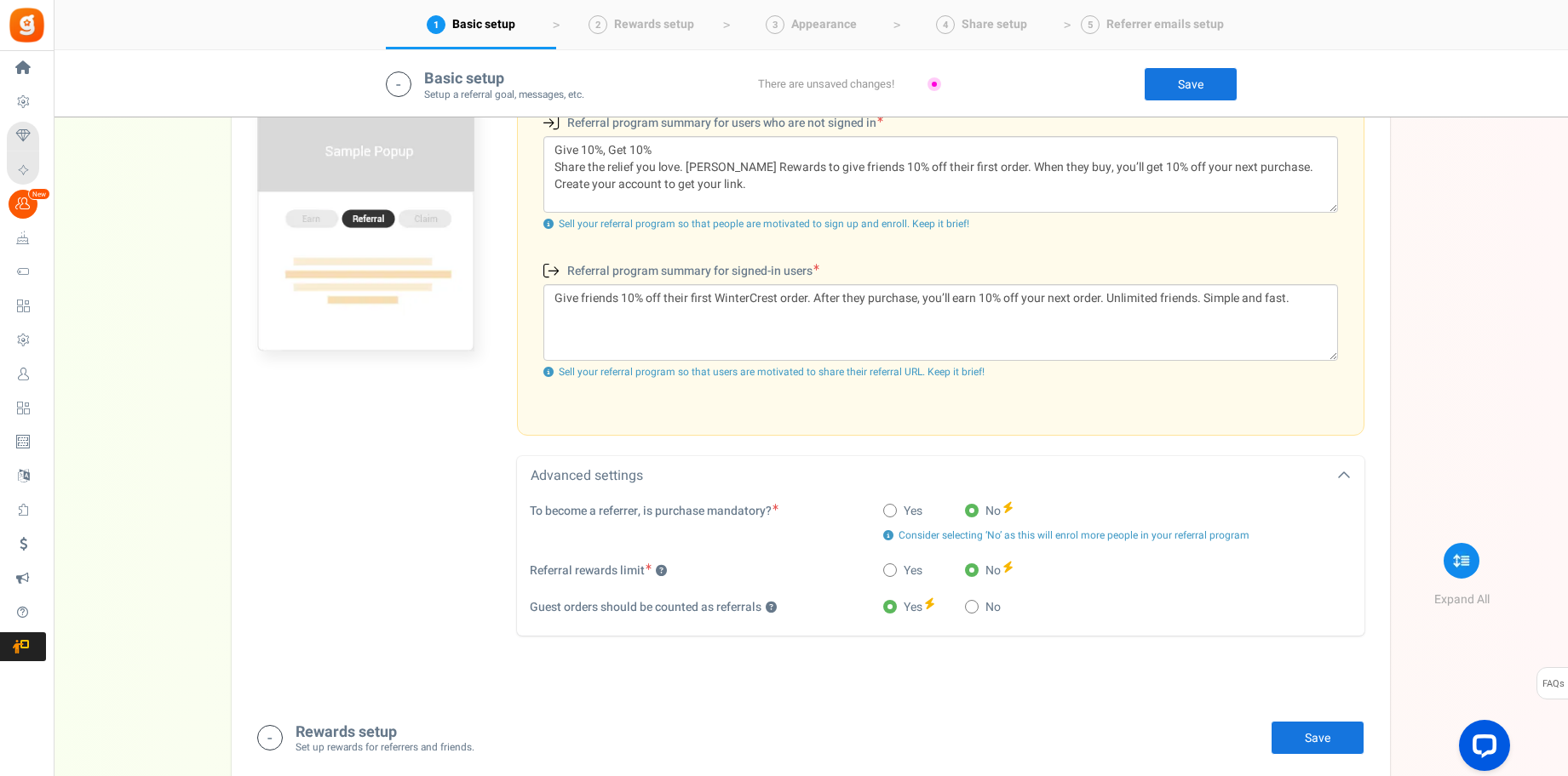
scroll to position [577, 0]
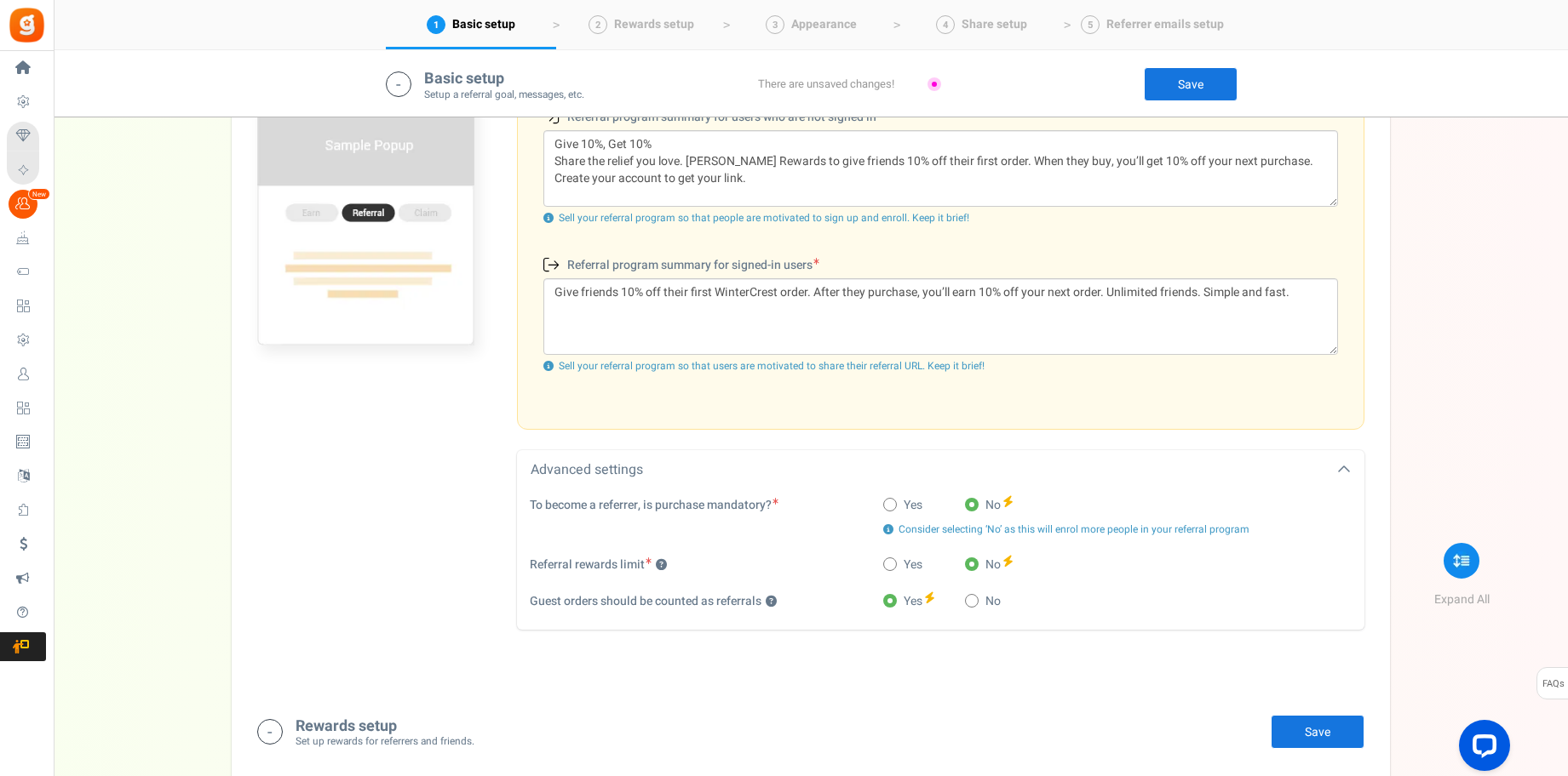
click at [890, 502] on icon at bounding box center [889, 504] width 4 height 4
click at [890, 502] on input "Yes" at bounding box center [889, 506] width 11 height 11
radio input "true"
click at [968, 499] on span at bounding box center [971, 505] width 13 height 13
click at [968, 500] on input "No" at bounding box center [970, 506] width 11 height 11
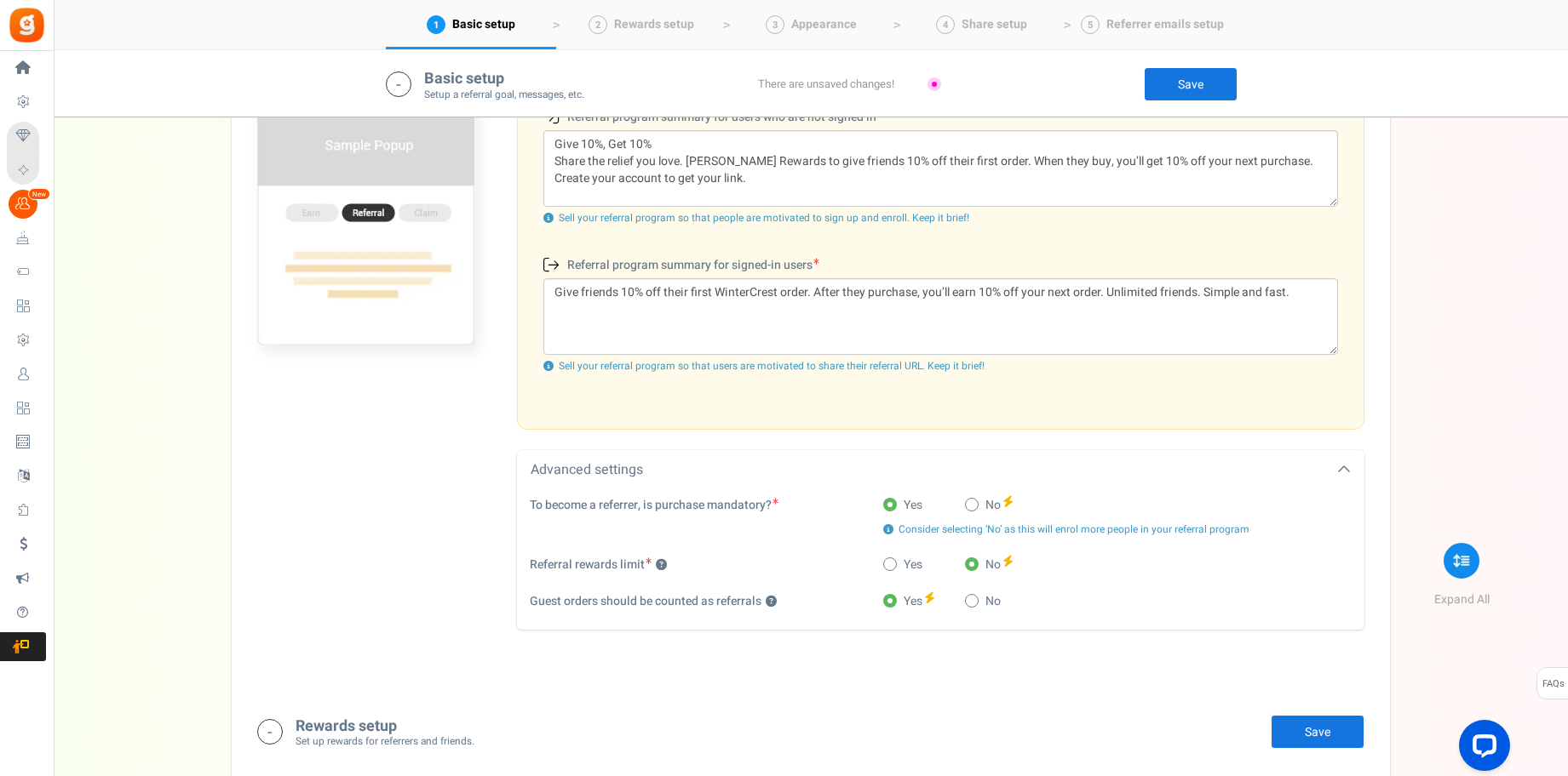
radio input "true"
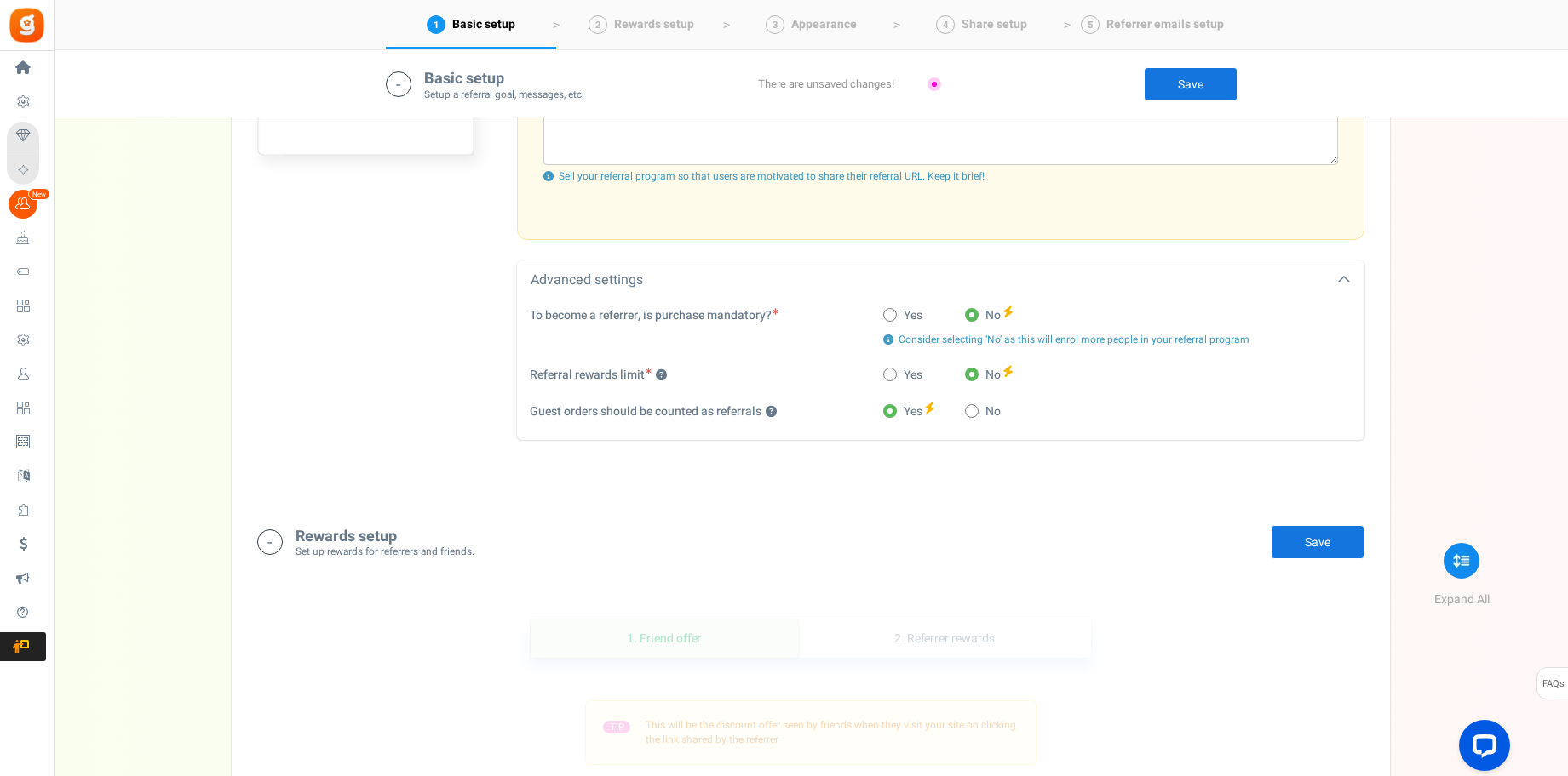
scroll to position [785, 0]
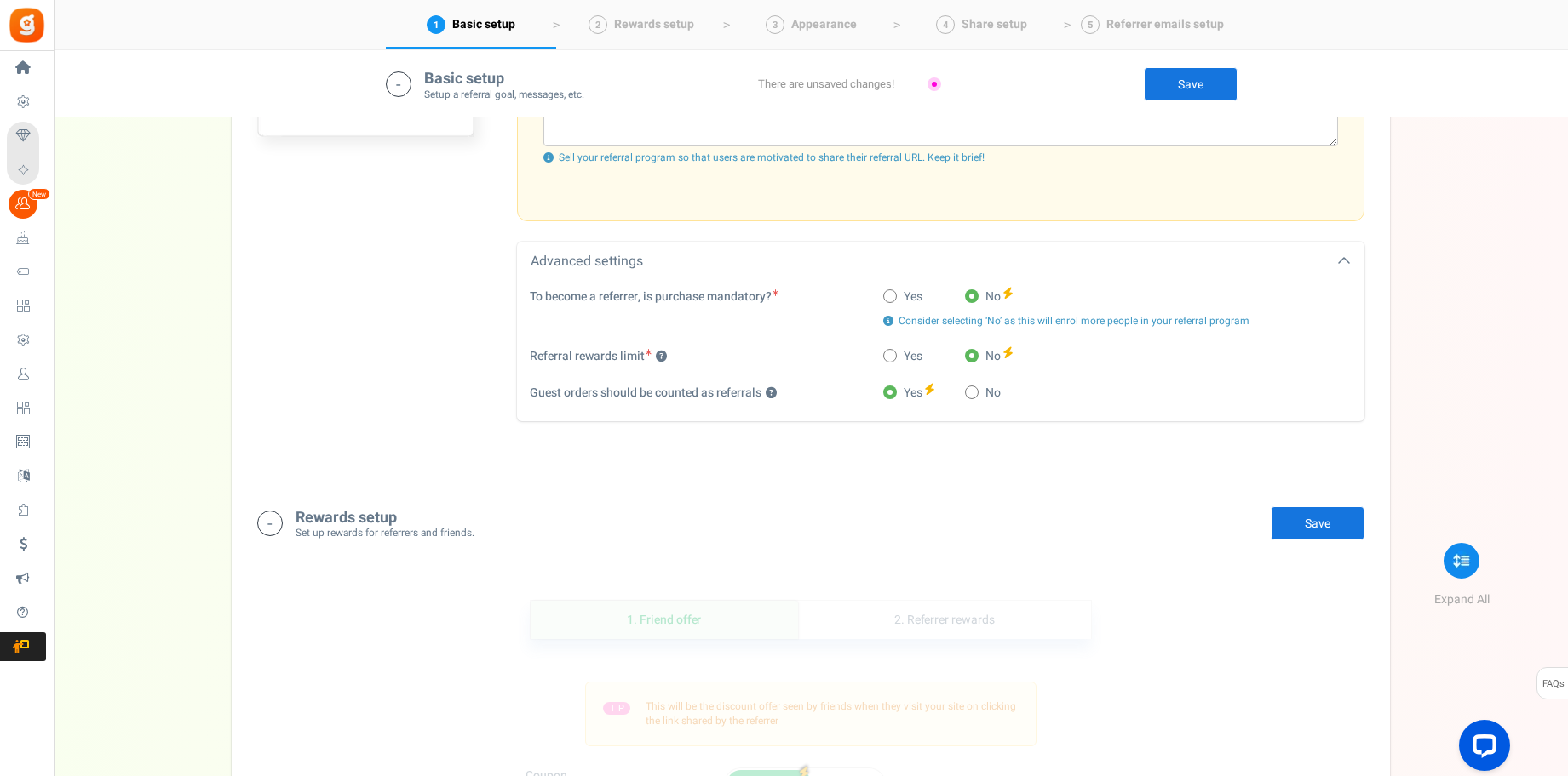
click at [1314, 524] on link "Save" at bounding box center [1317, 524] width 94 height 34
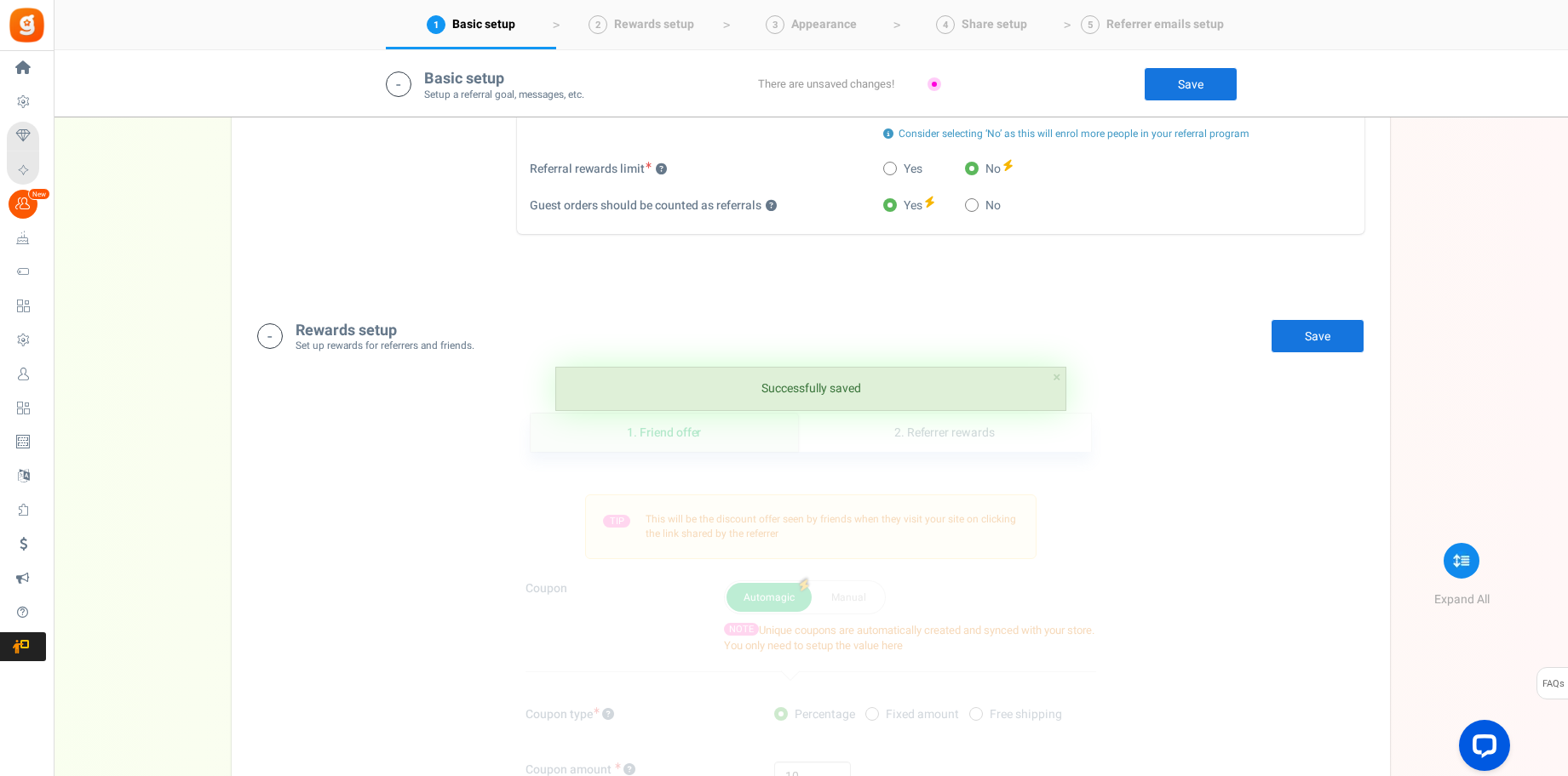
click at [293, 337] on div "Rewards setup Set up rewards for referrers and friends. Edit Save Save" at bounding box center [810, 336] width 1107 height 35
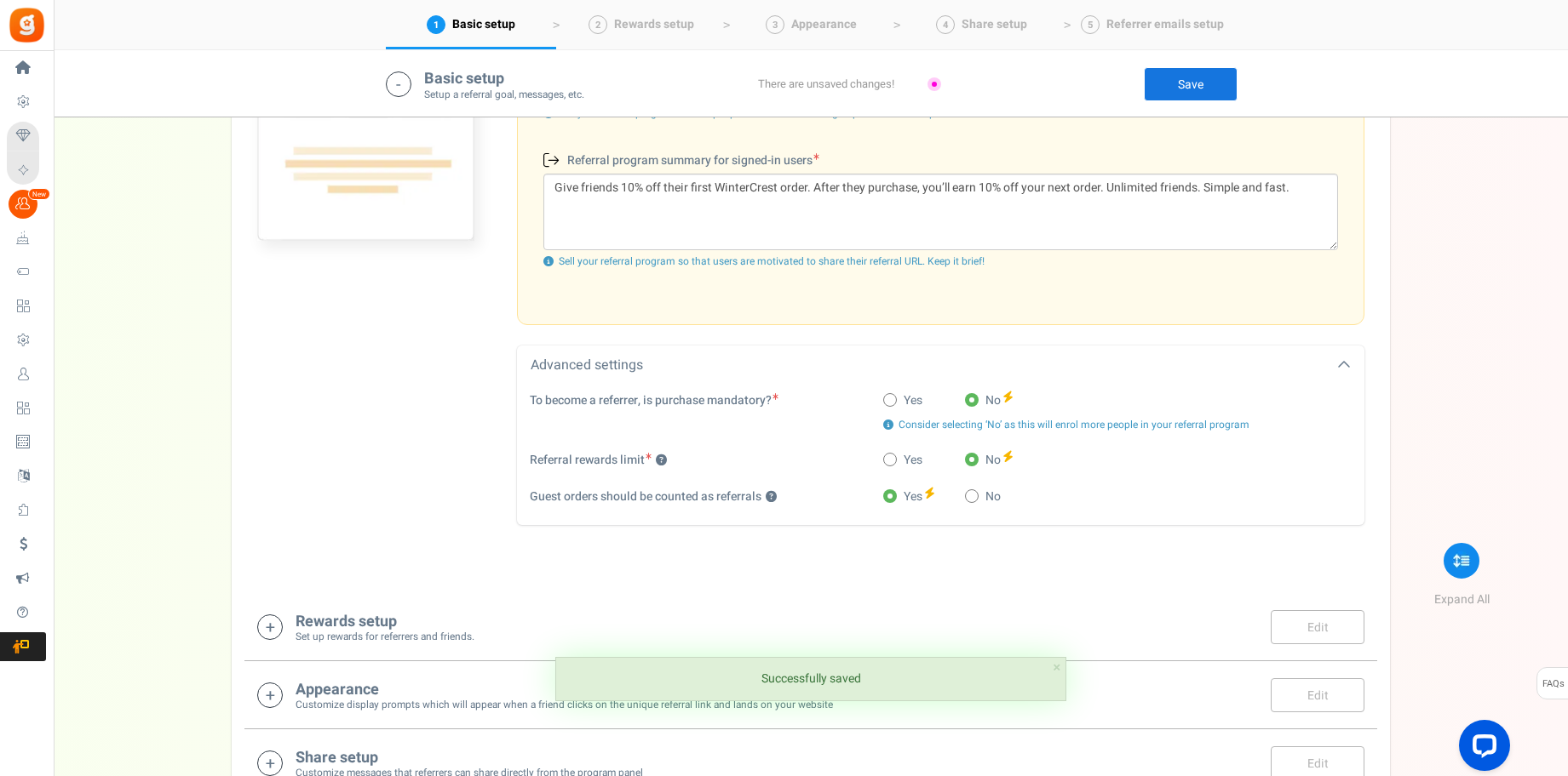
scroll to position [789, 0]
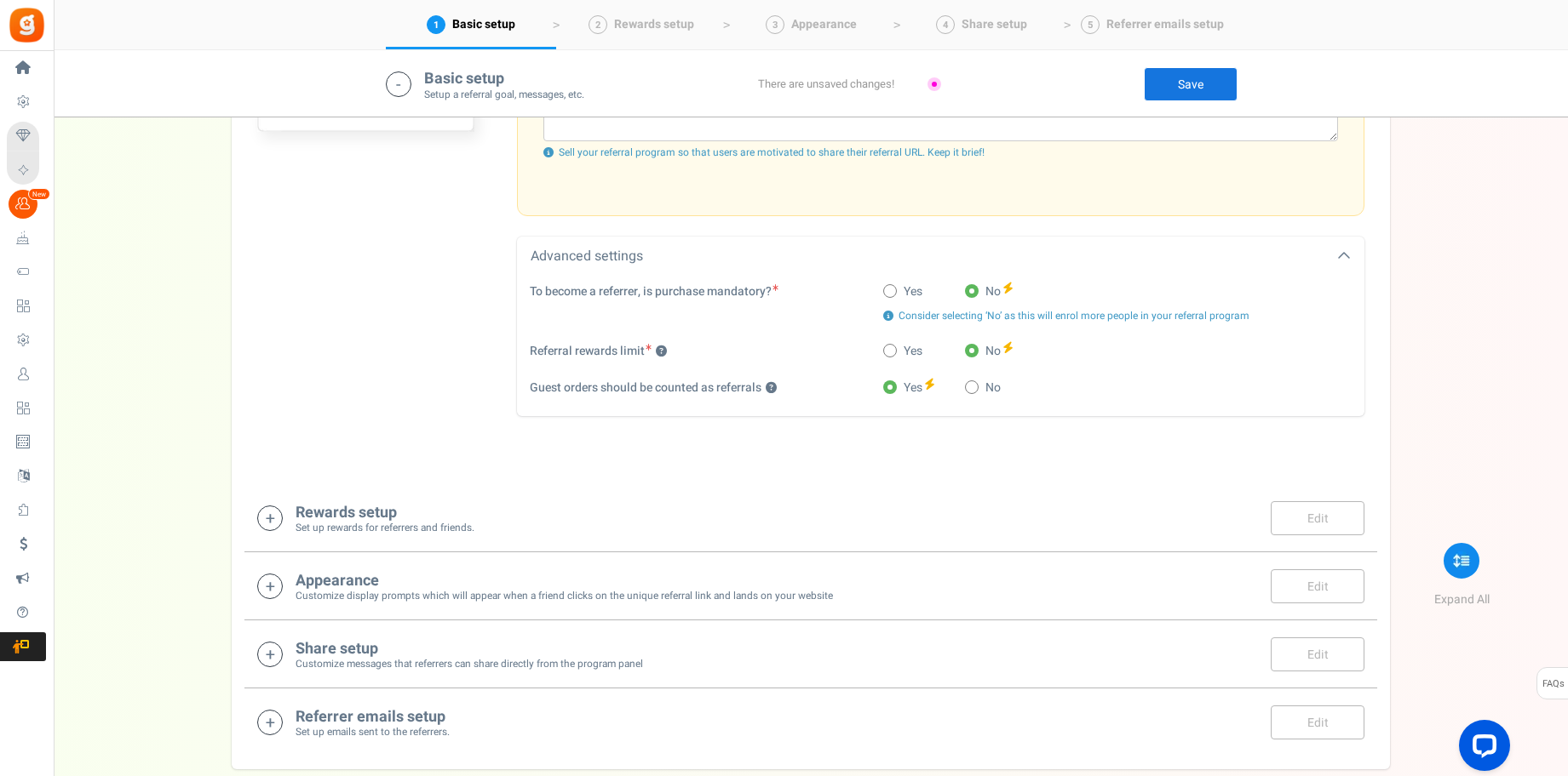
click at [385, 520] on h4 "Rewards setup" at bounding box center [384, 514] width 179 height 17
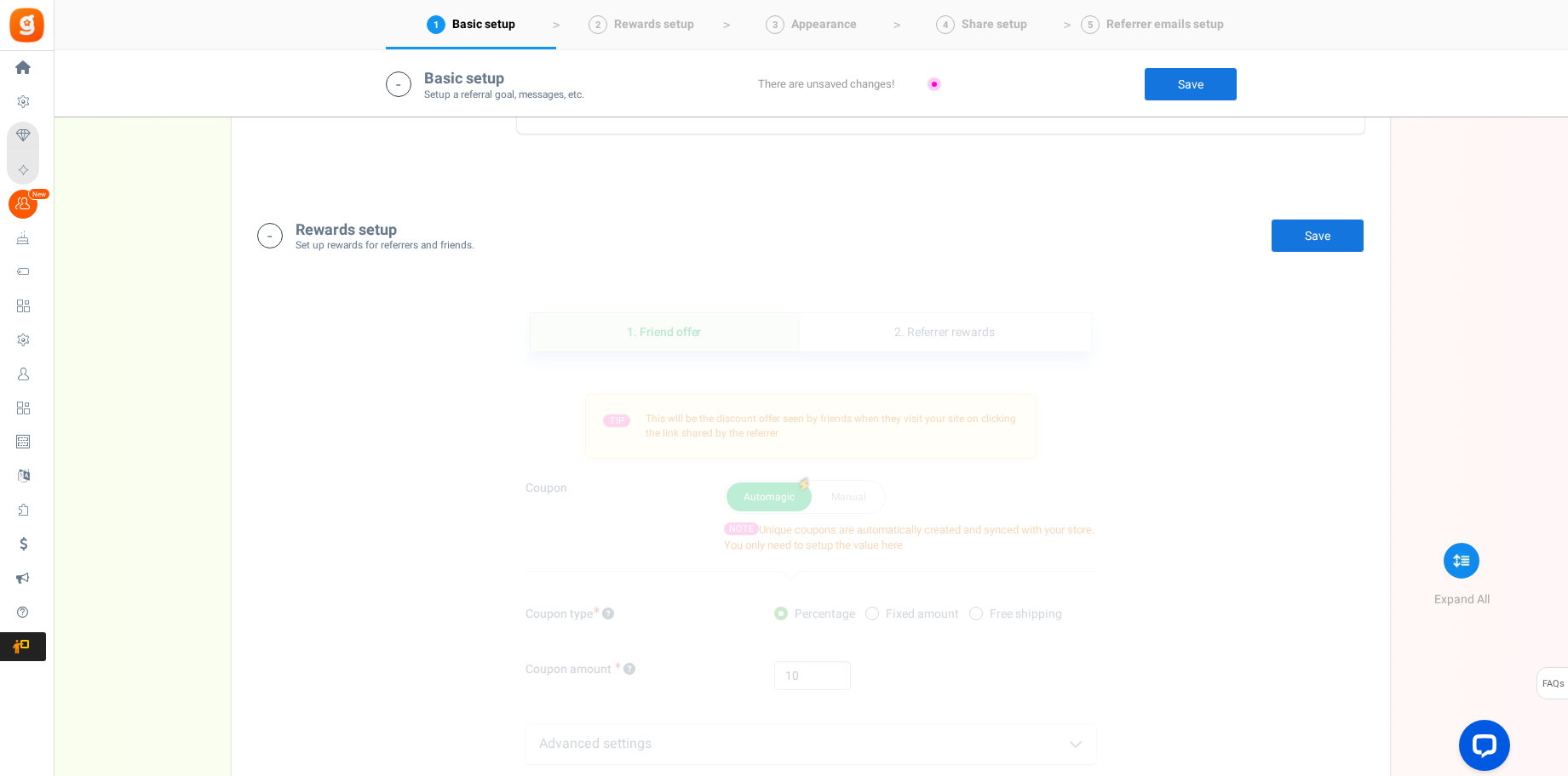
scroll to position [1029, 0]
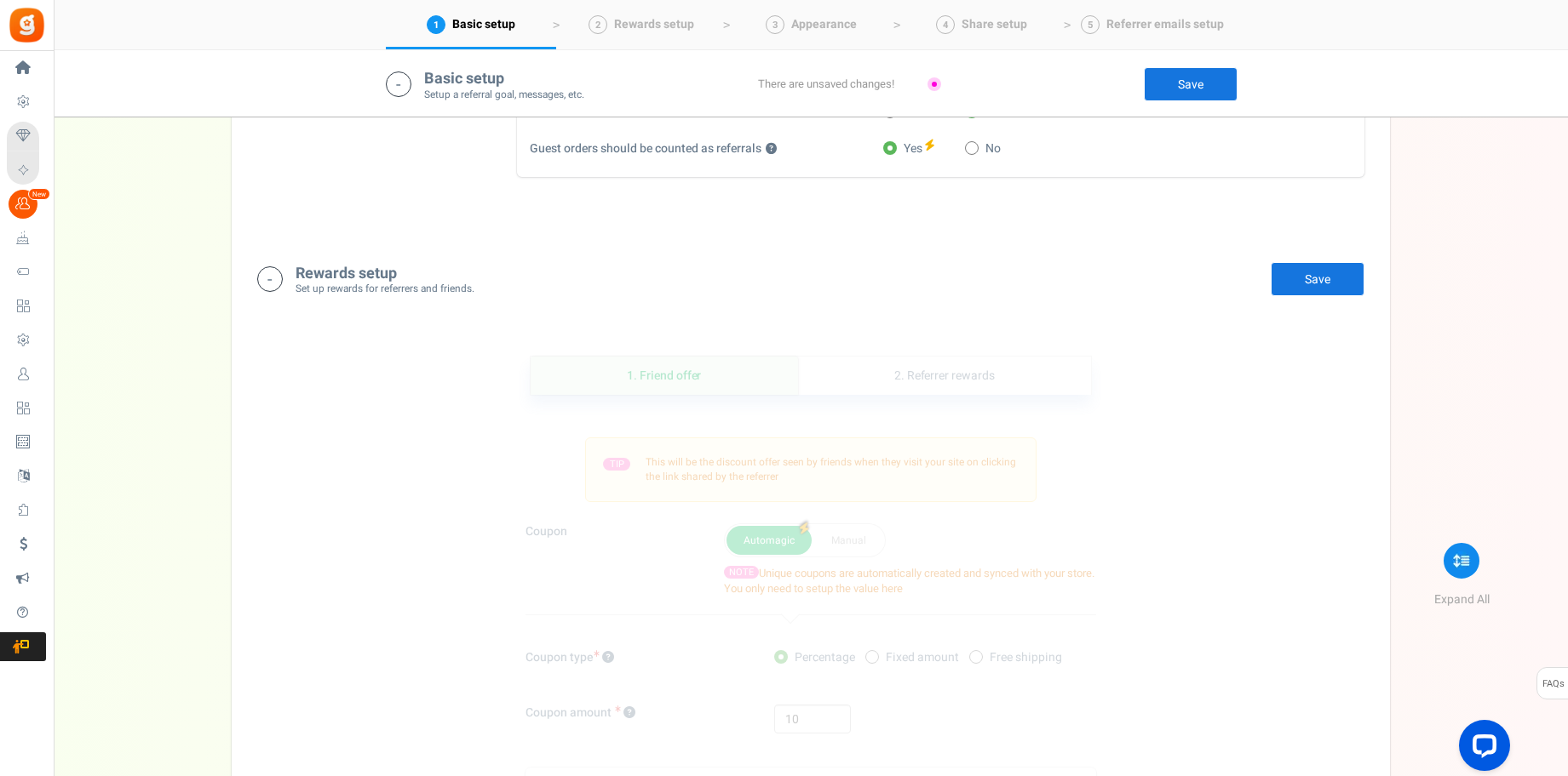
click at [1313, 270] on link "Save" at bounding box center [1317, 280] width 94 height 34
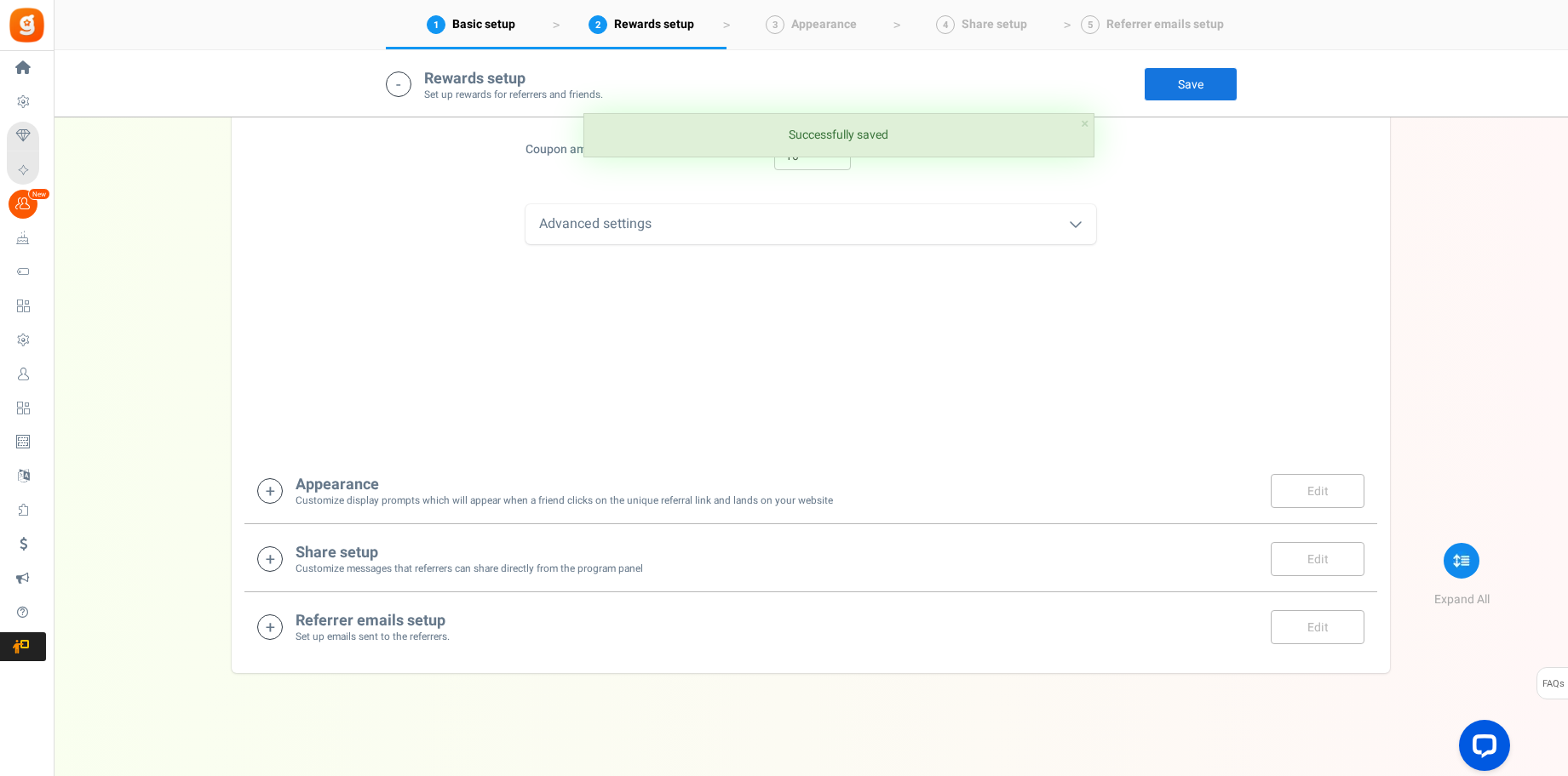
click at [821, 490] on h4 "Appearance" at bounding box center [563, 485] width 538 height 17
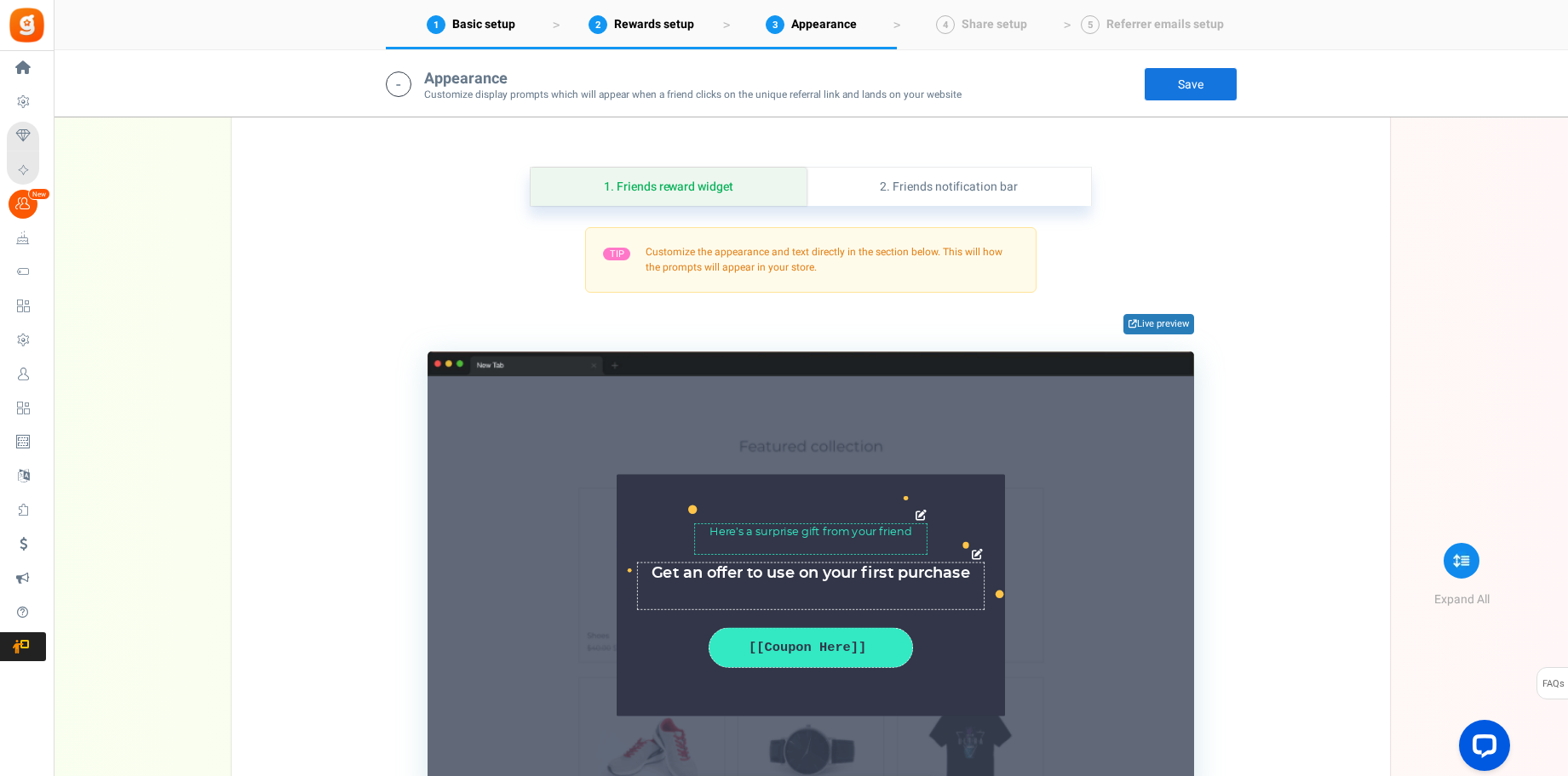
scroll to position [1988, 0]
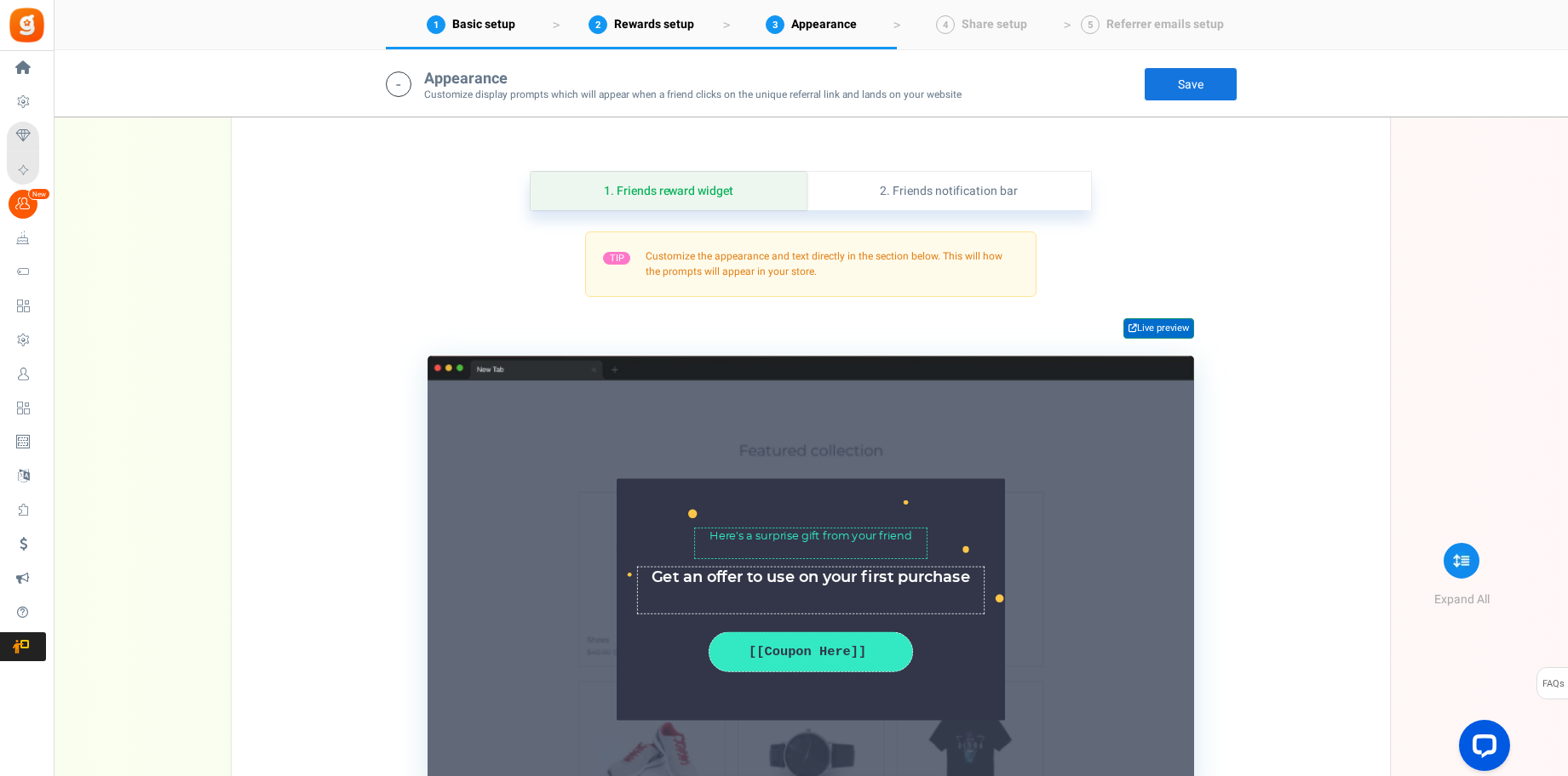
click at [1153, 337] on link "Live preview" at bounding box center [1158, 327] width 71 height 20
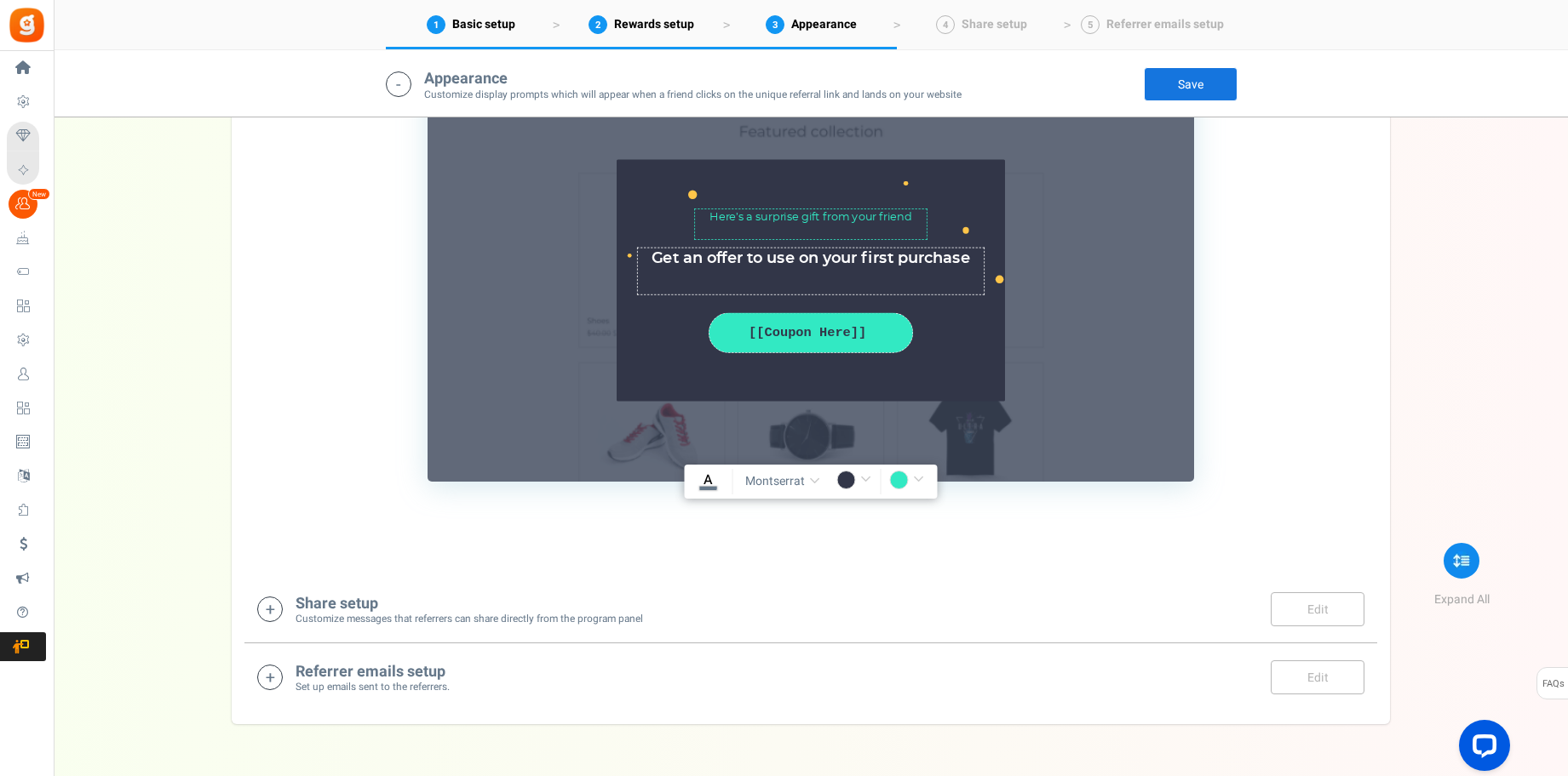
scroll to position [2359, 0]
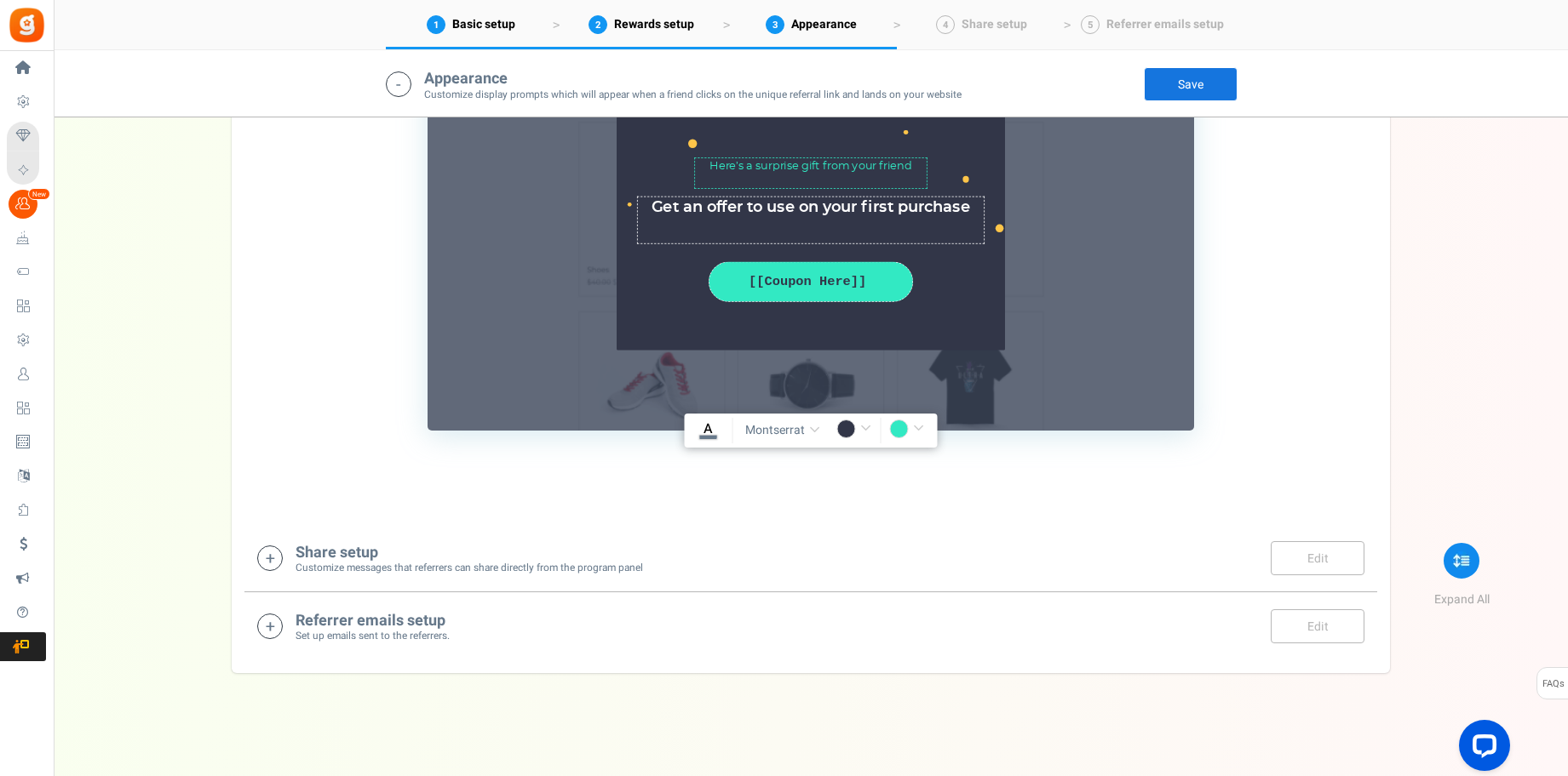
click at [910, 570] on div "Share setup Customize messages that referrers can share directly from the progr…" at bounding box center [810, 558] width 1107 height 35
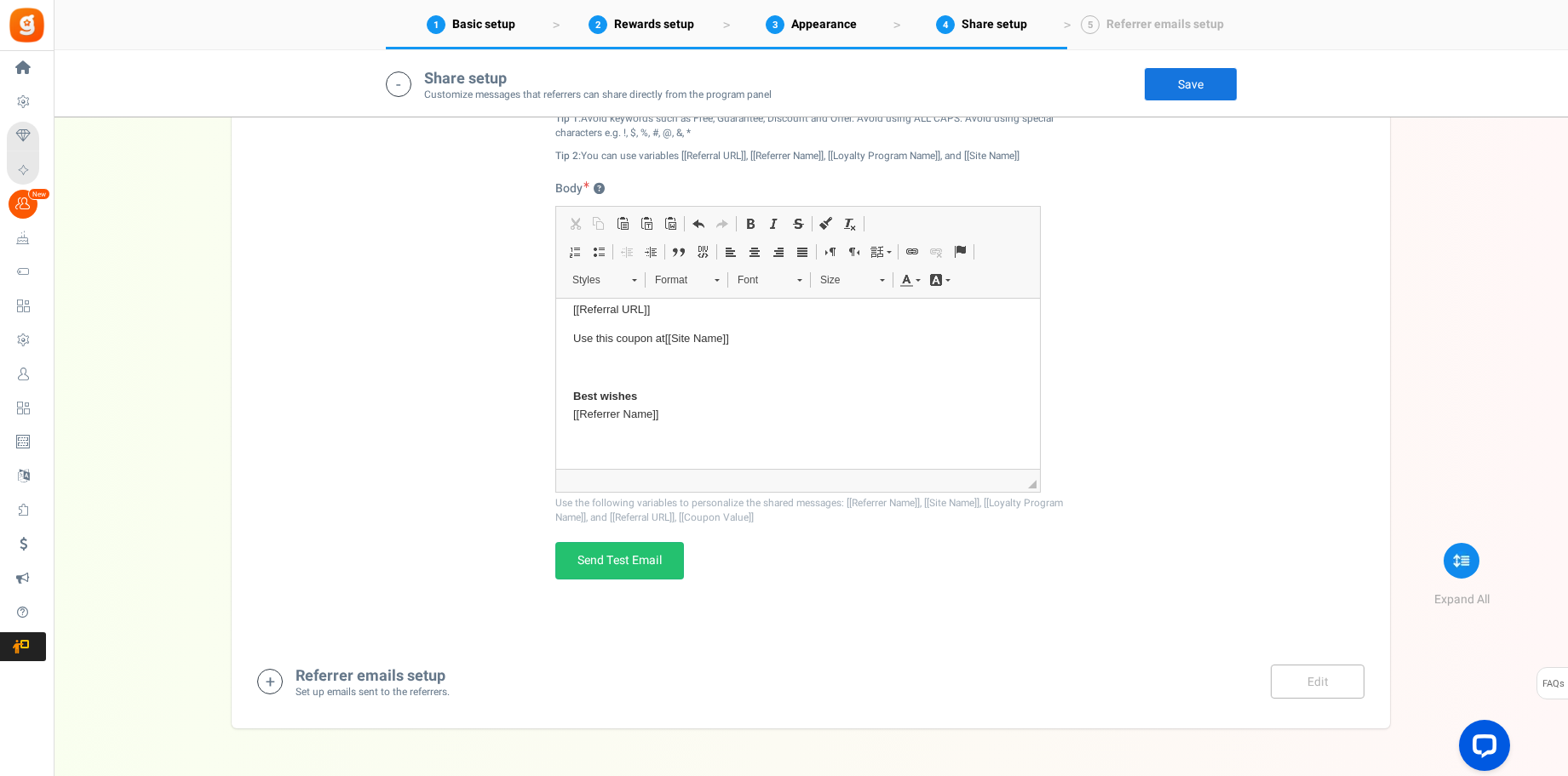
scroll to position [3155, 0]
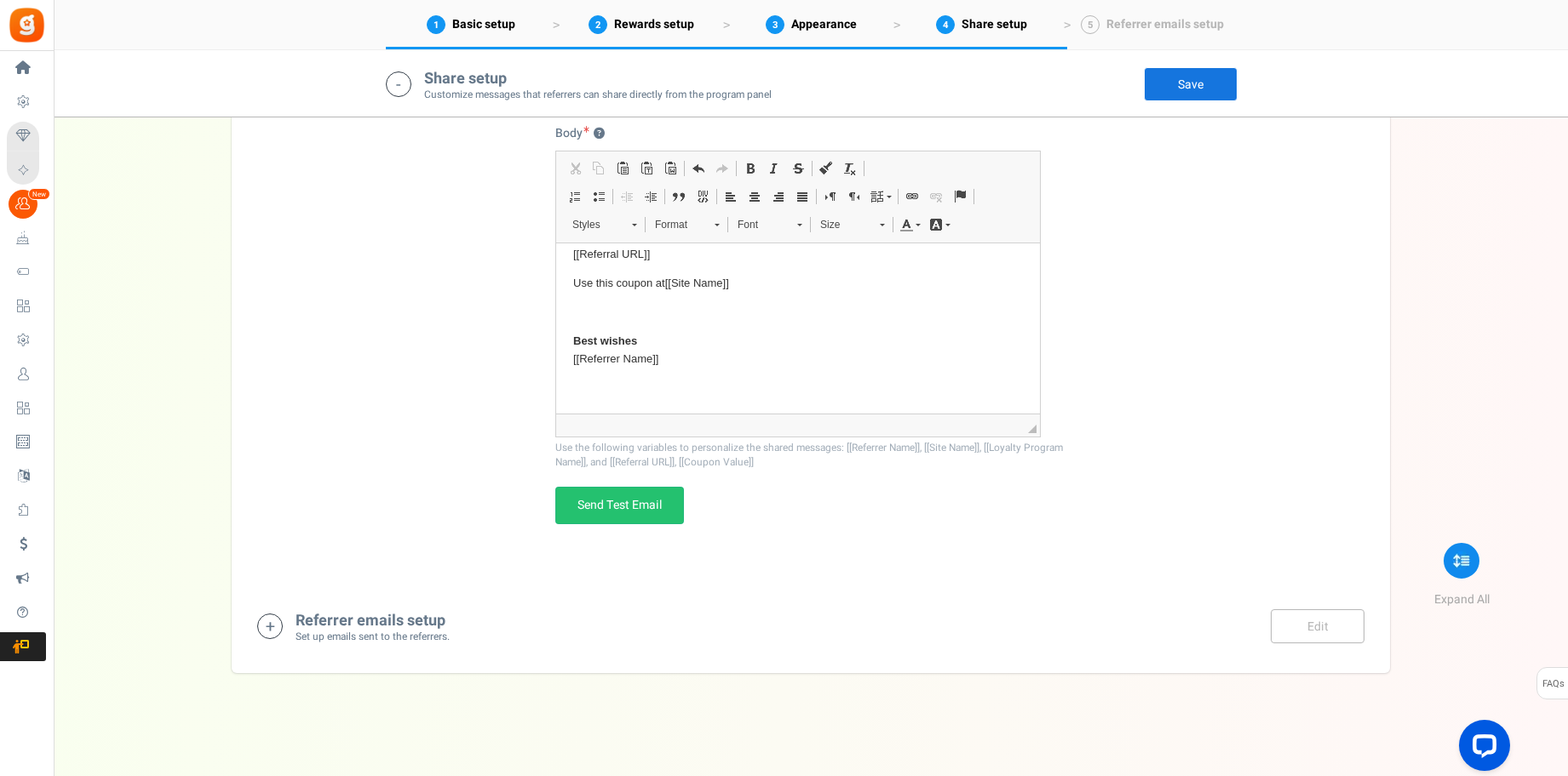
click at [703, 642] on div "Referrer emails setup Set up emails sent to the referrers. Edit Save Save" at bounding box center [810, 626] width 1107 height 35
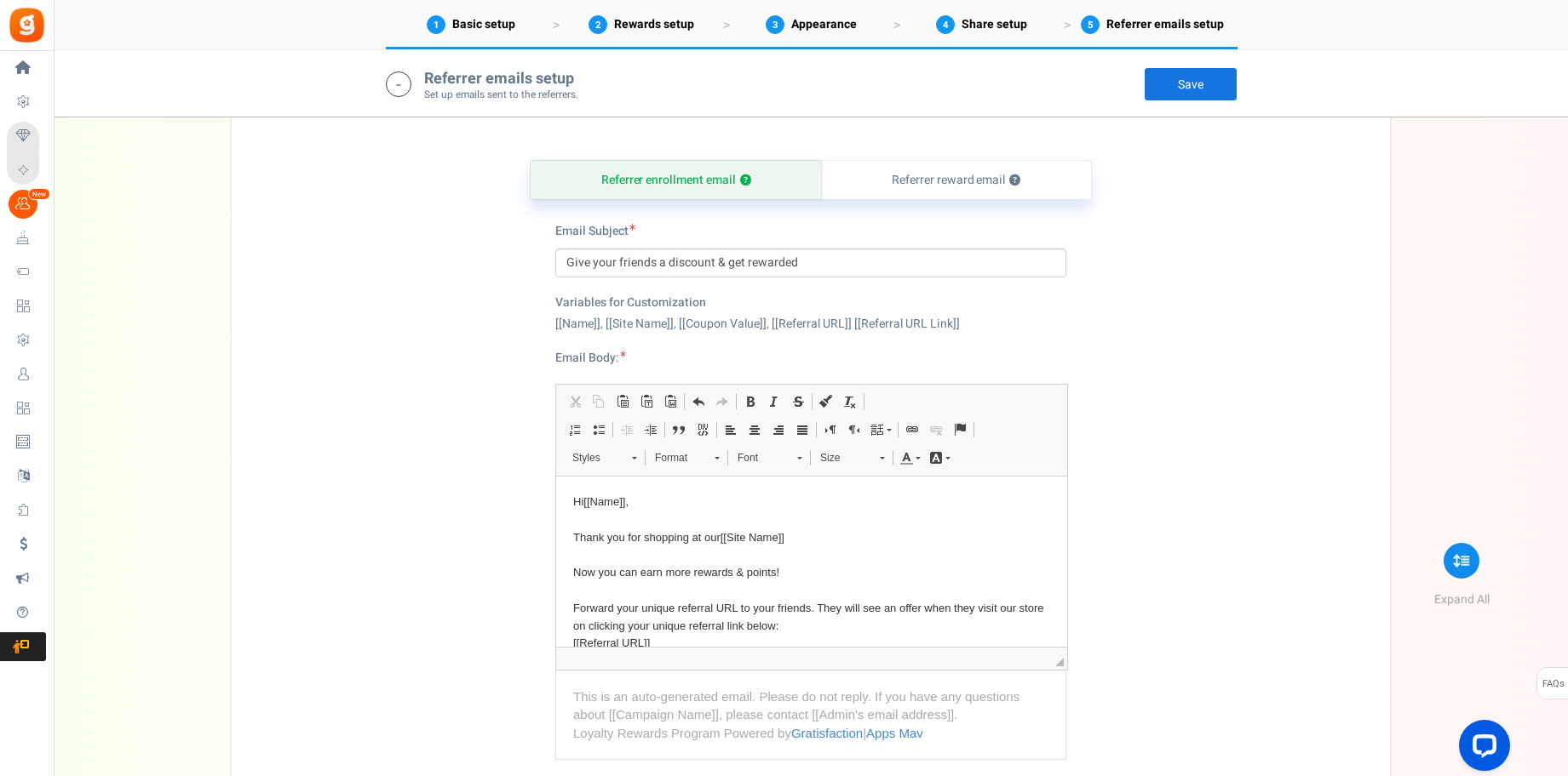
scroll to position [4, 0]
click at [975, 178] on link "Referrer reward email ?" at bounding box center [956, 180] width 270 height 38
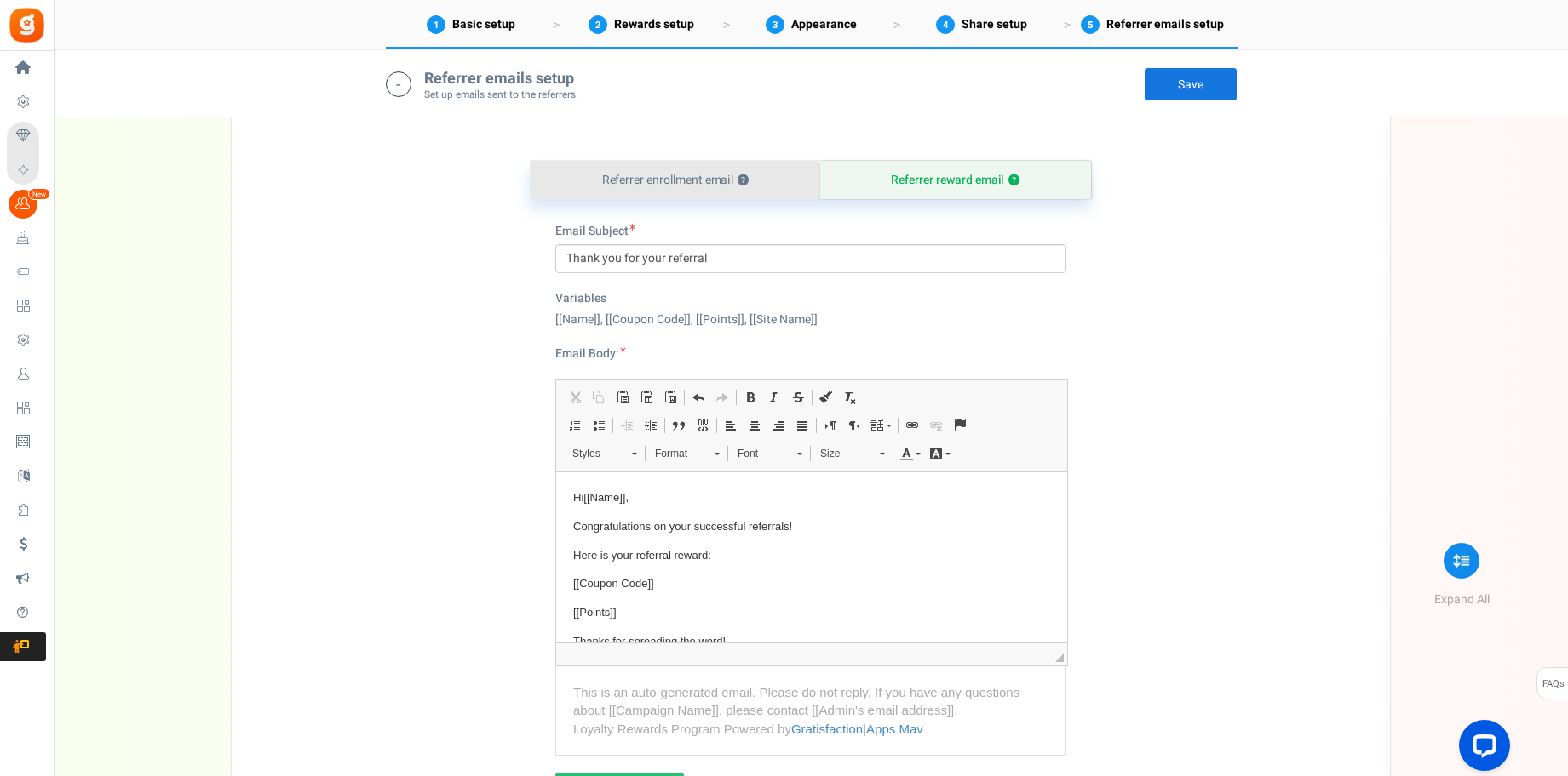
click at [726, 184] on link "Referrer enrollment email ?" at bounding box center [675, 180] width 289 height 38
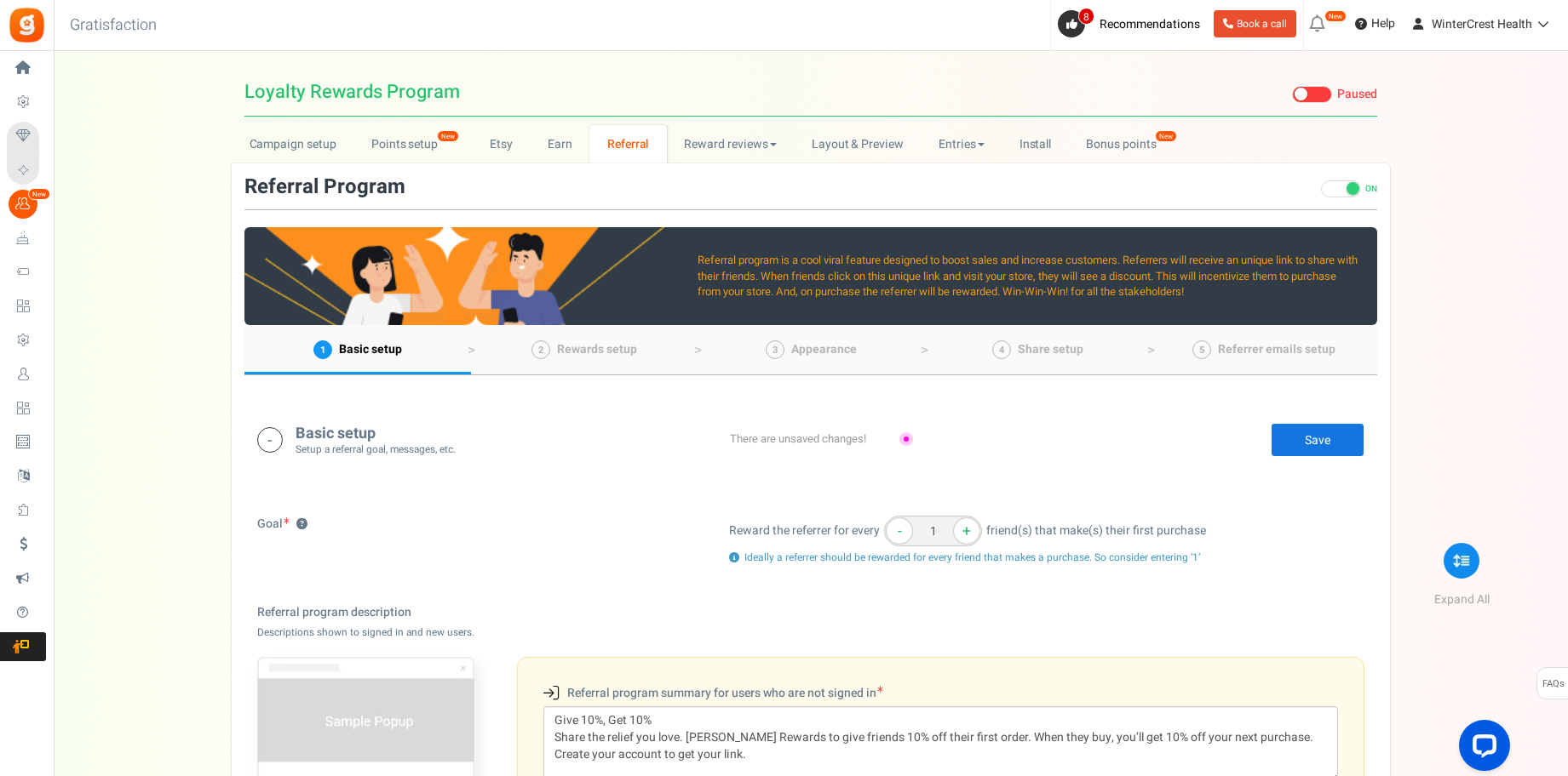
click at [1316, 97] on span at bounding box center [1312, 94] width 40 height 17
click at [1292, 97] on input "Live Paused" at bounding box center [1292, 95] width 0 height 11
click at [1331, 94] on span at bounding box center [1329, 94] width 40 height 17
click at [1309, 94] on input "Live Paused" at bounding box center [1309, 95] width 0 height 11
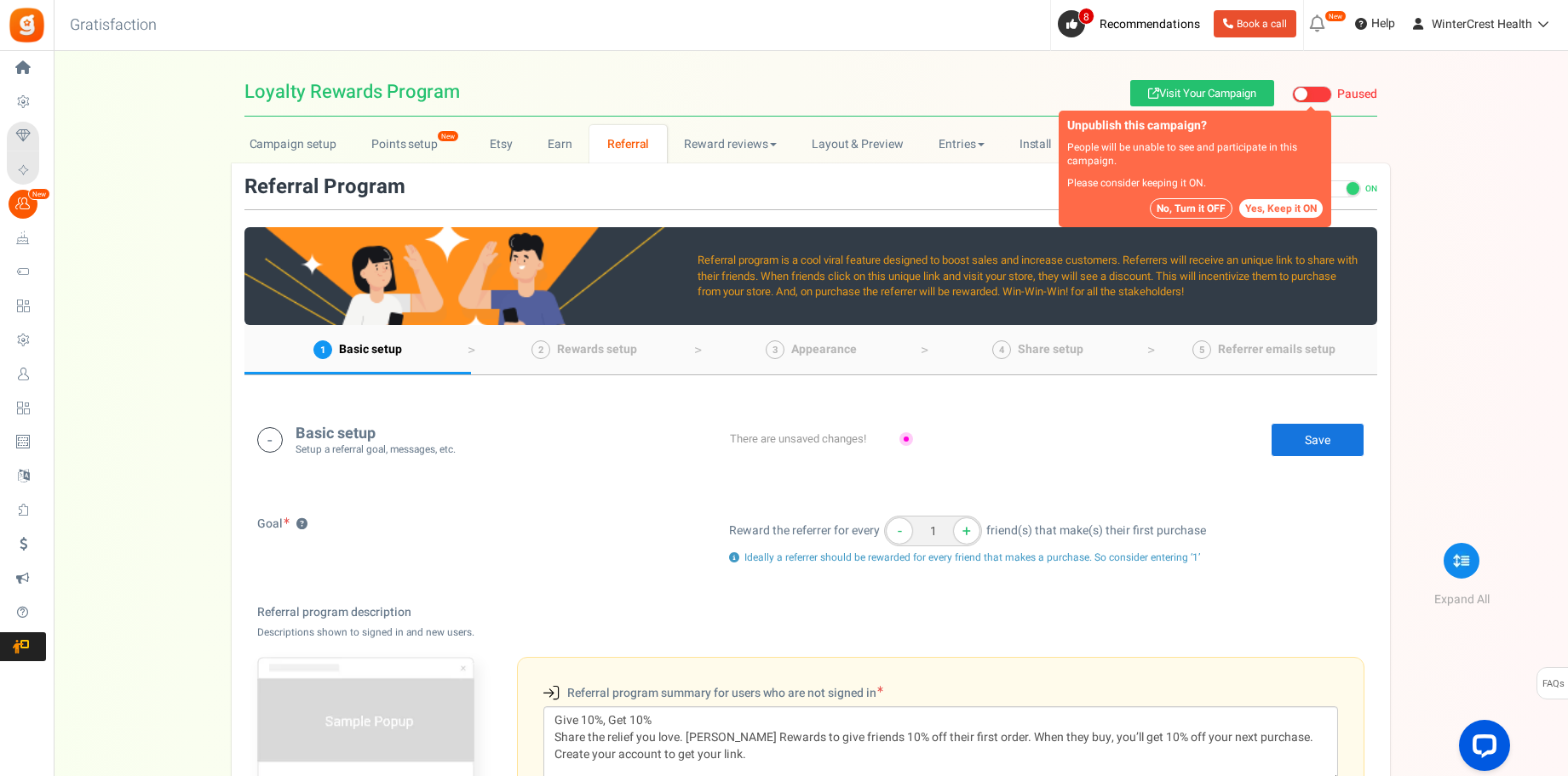
click at [1223, 210] on button "No, Turn it OFF" at bounding box center [1191, 208] width 82 height 20
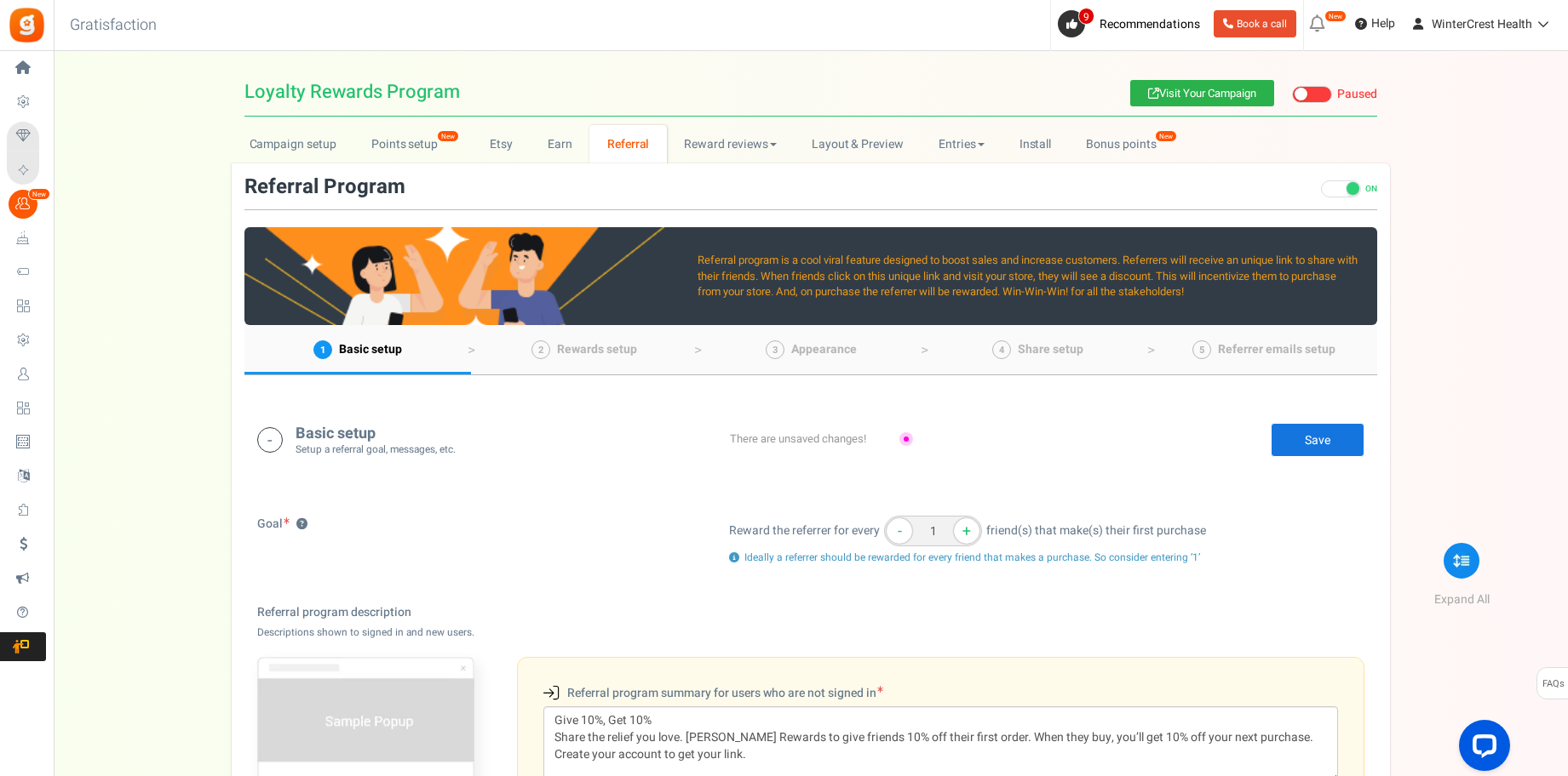
scroll to position [1, 0]
